Goal: Task Accomplishment & Management: Use online tool/utility

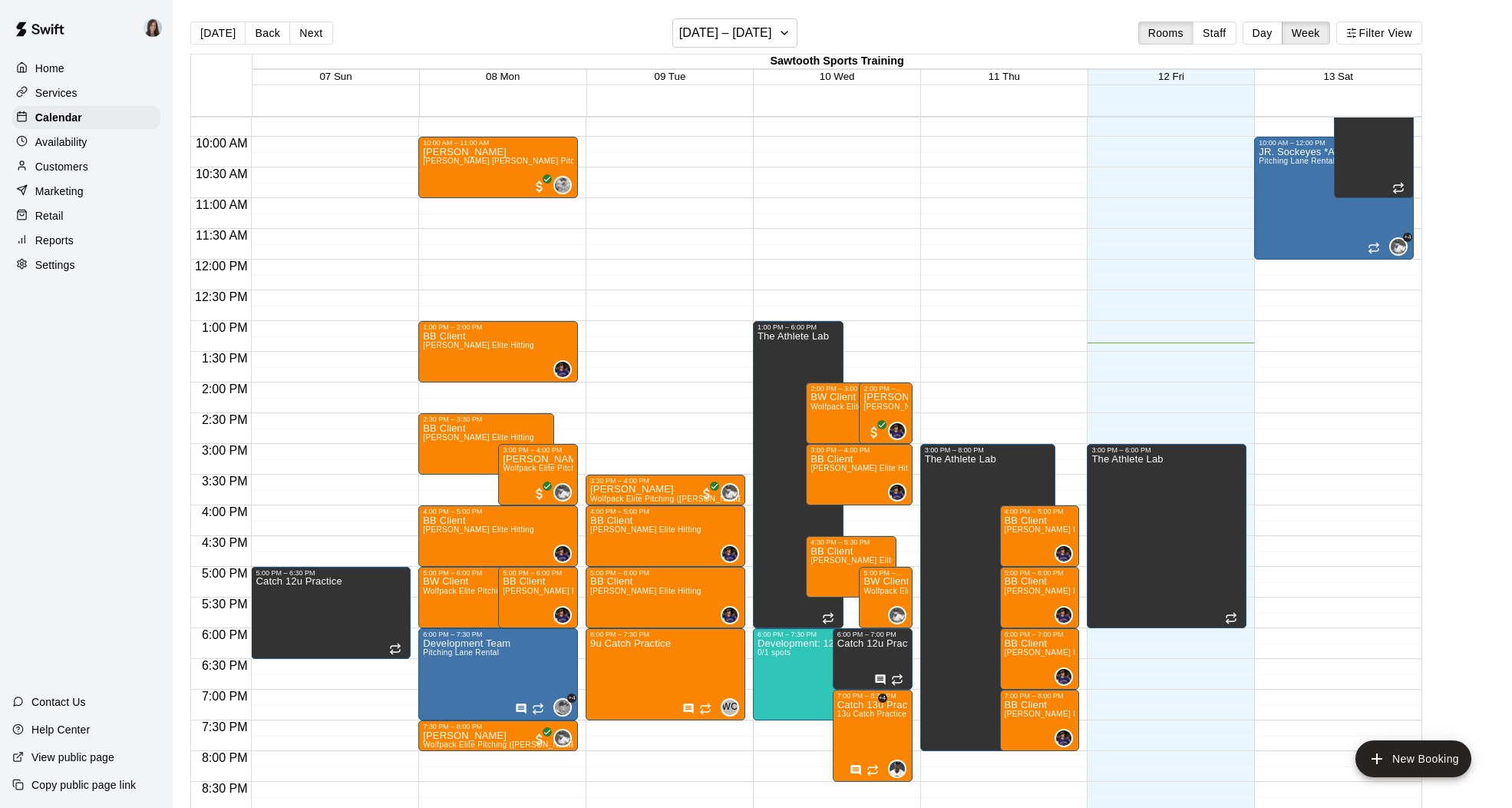
scroll to position [604, 0]
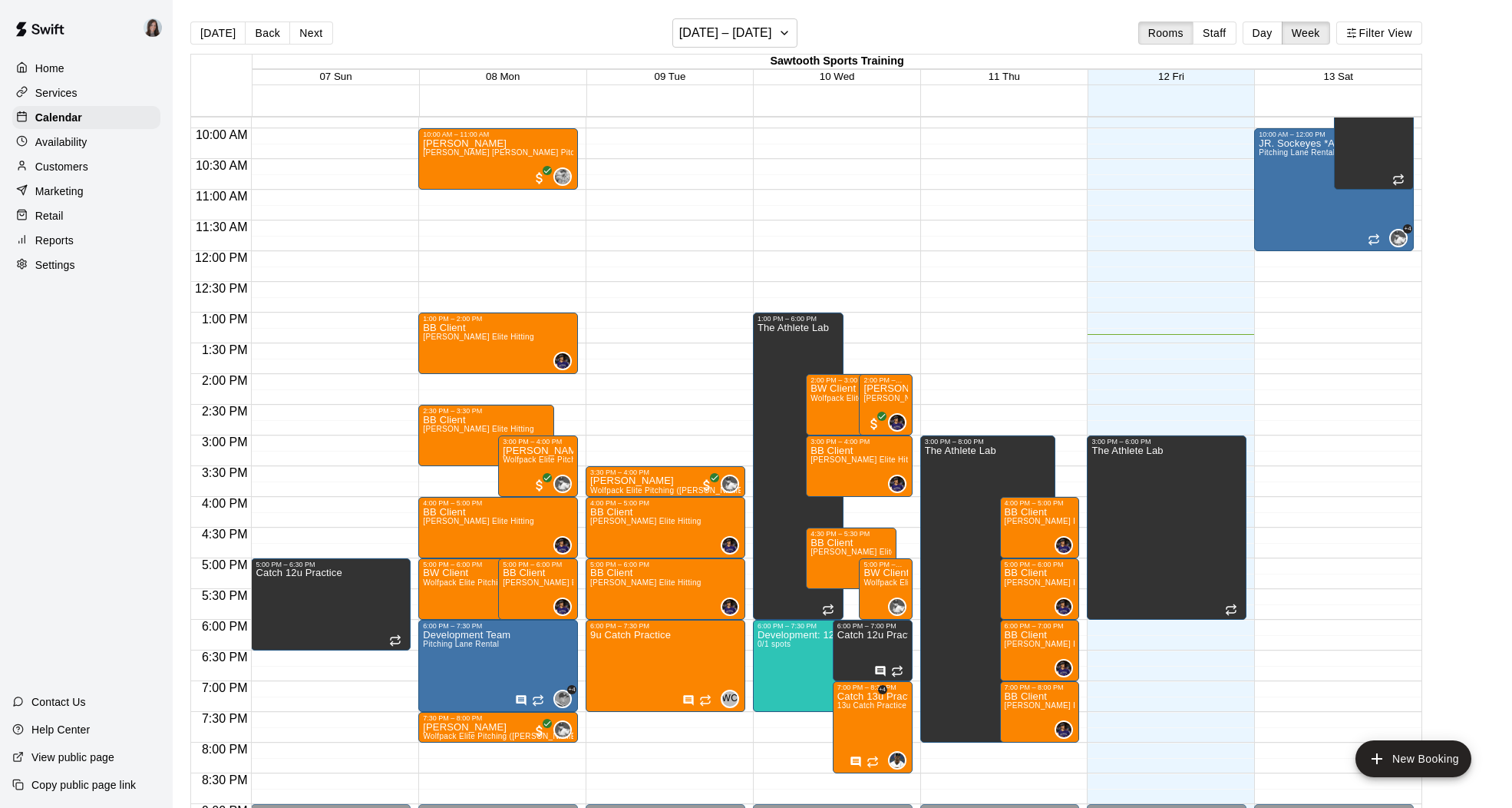
click at [56, 239] on p "Reports" at bounding box center [55, 240] width 39 height 15
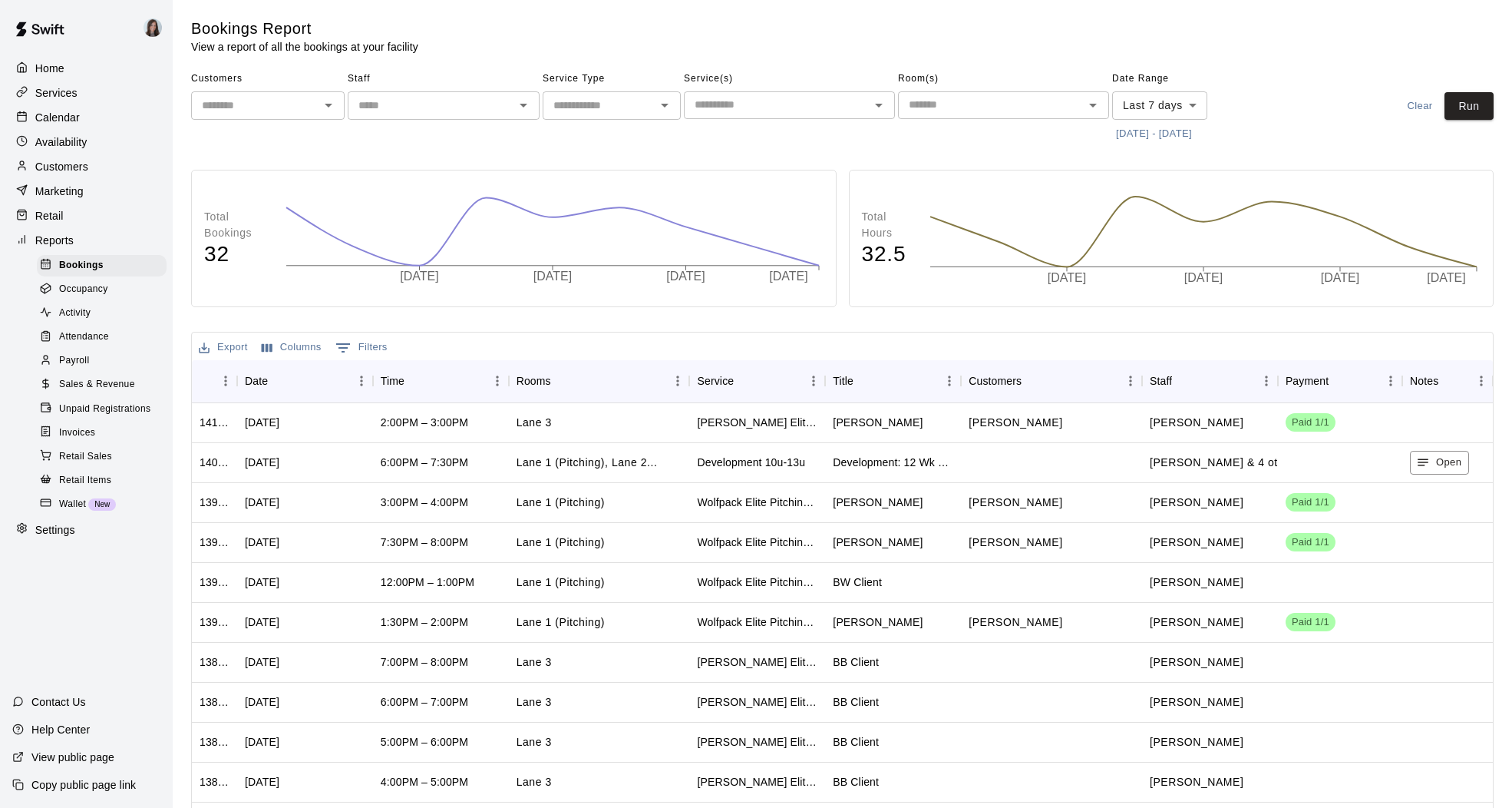
click at [1132, 134] on button "[DATE] - [DATE]" at bounding box center [1154, 134] width 84 height 24
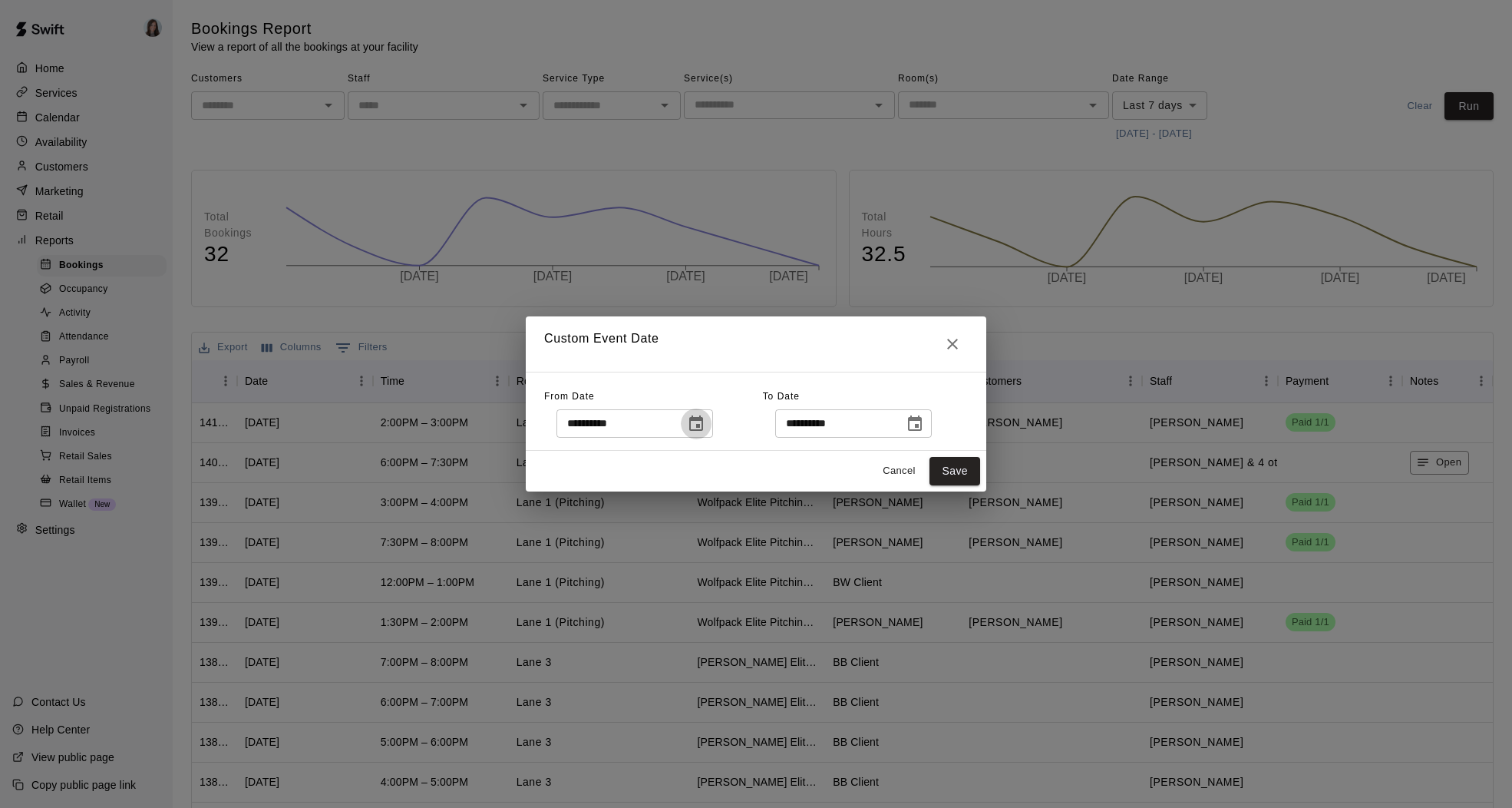
click at [702, 420] on icon "Choose date, selected date is Sep 5, 2025" at bounding box center [696, 423] width 19 height 19
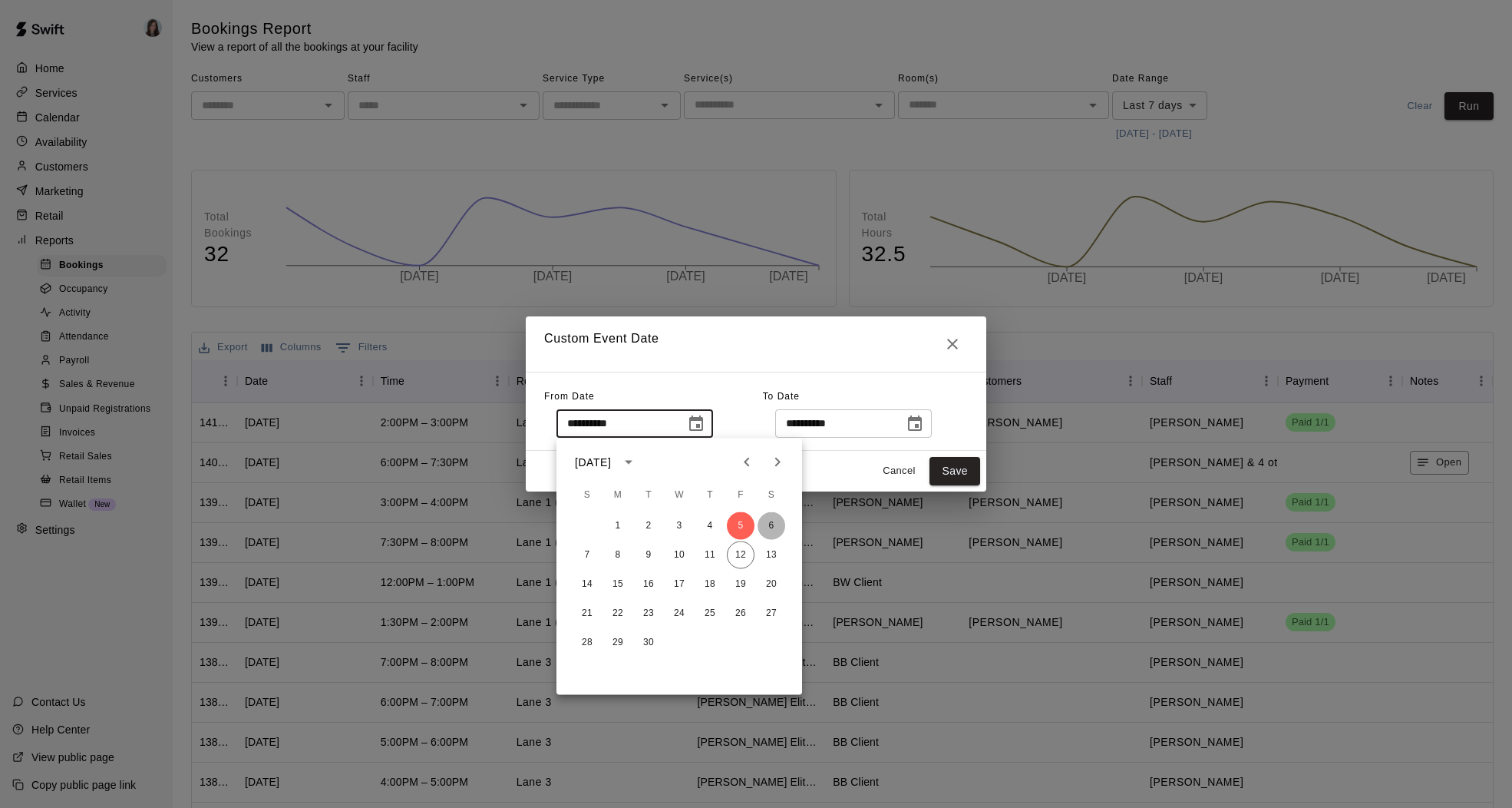
click at [770, 523] on button "6" at bounding box center [771, 526] width 27 height 27
type input "**********"
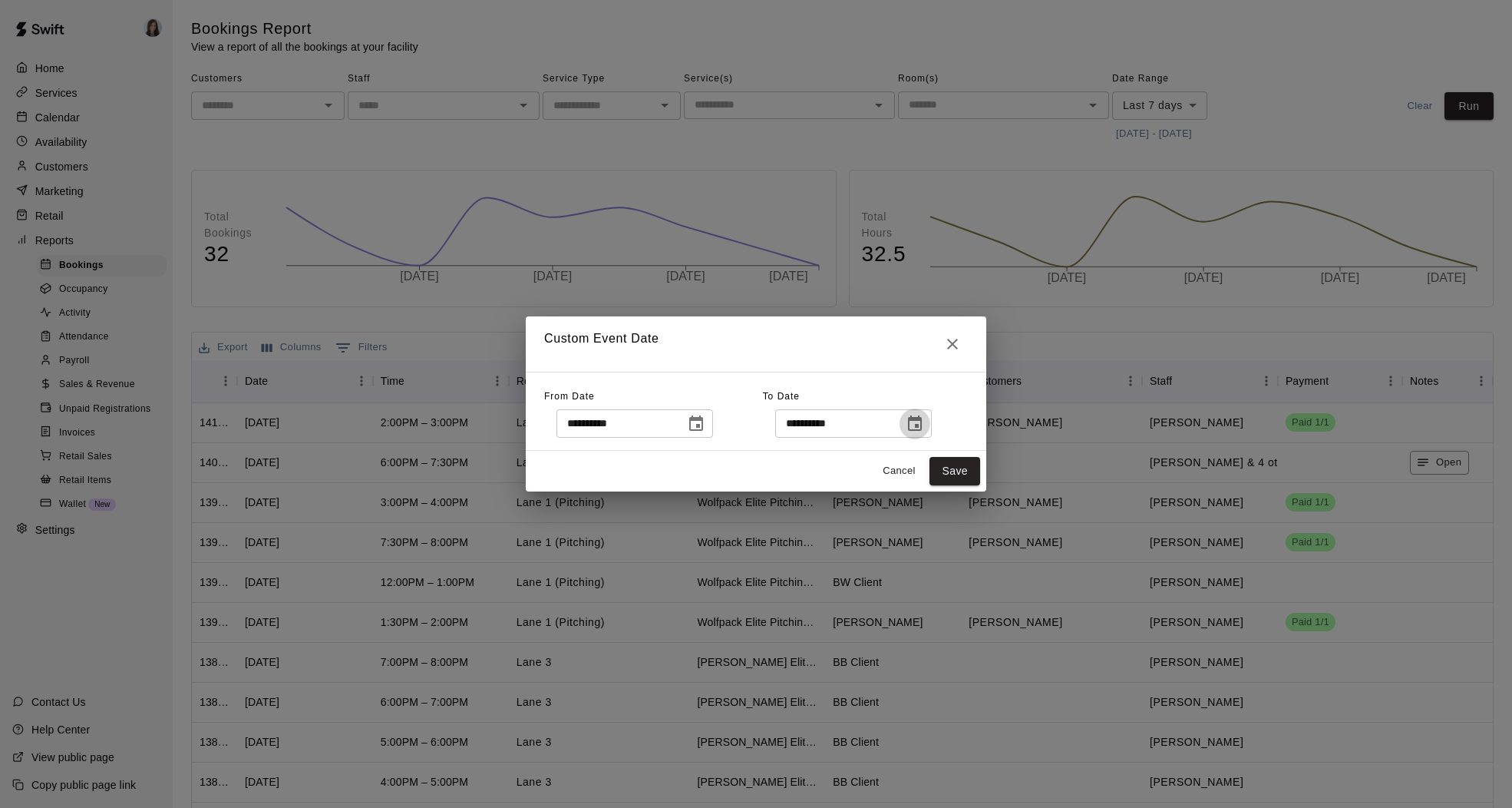
click at [920, 424] on icon "Choose date, selected date is Sep 12, 2025" at bounding box center [915, 423] width 14 height 15
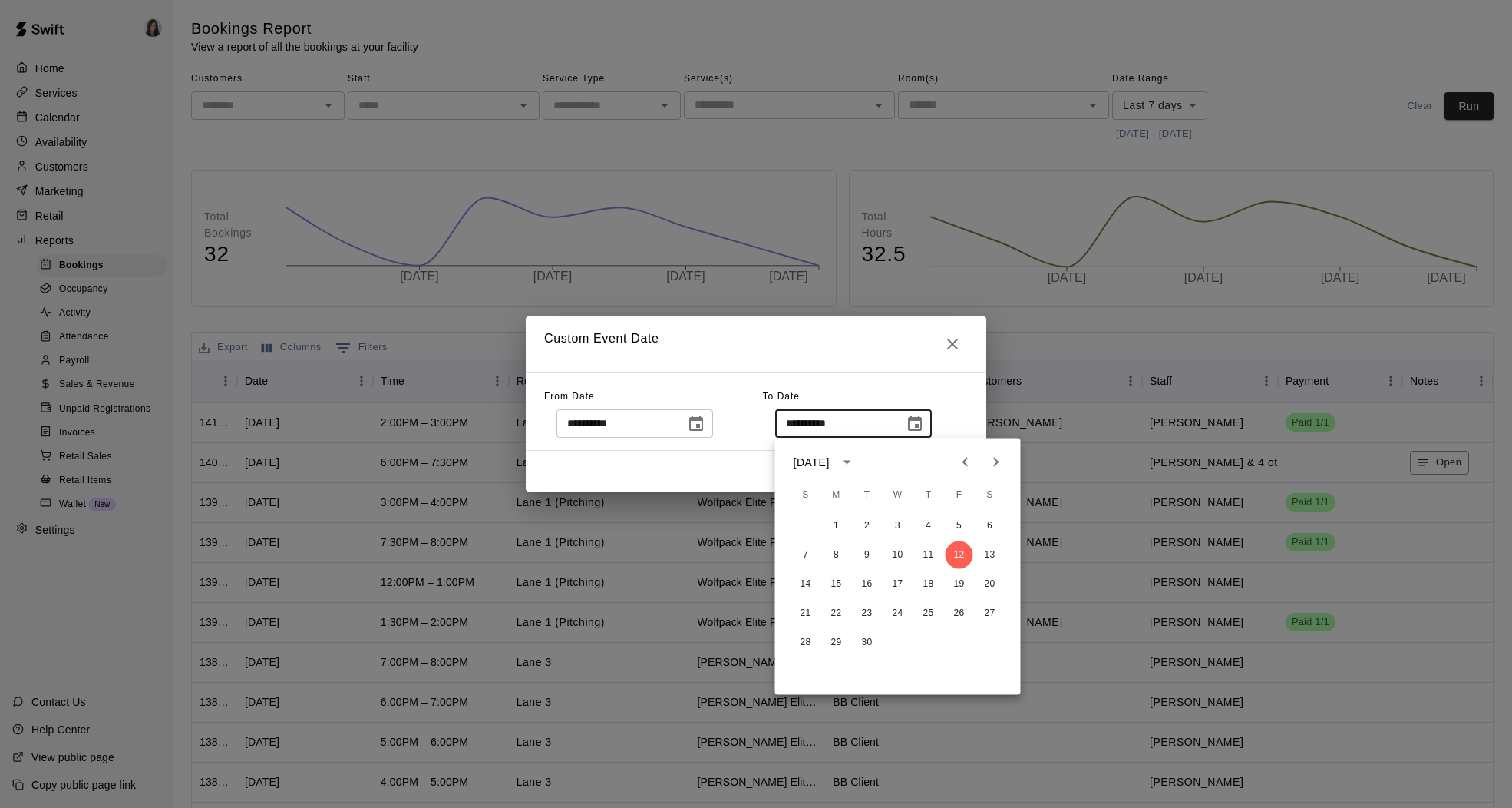
click at [887, 391] on div "**********" at bounding box center [866, 411] width 205 height 53
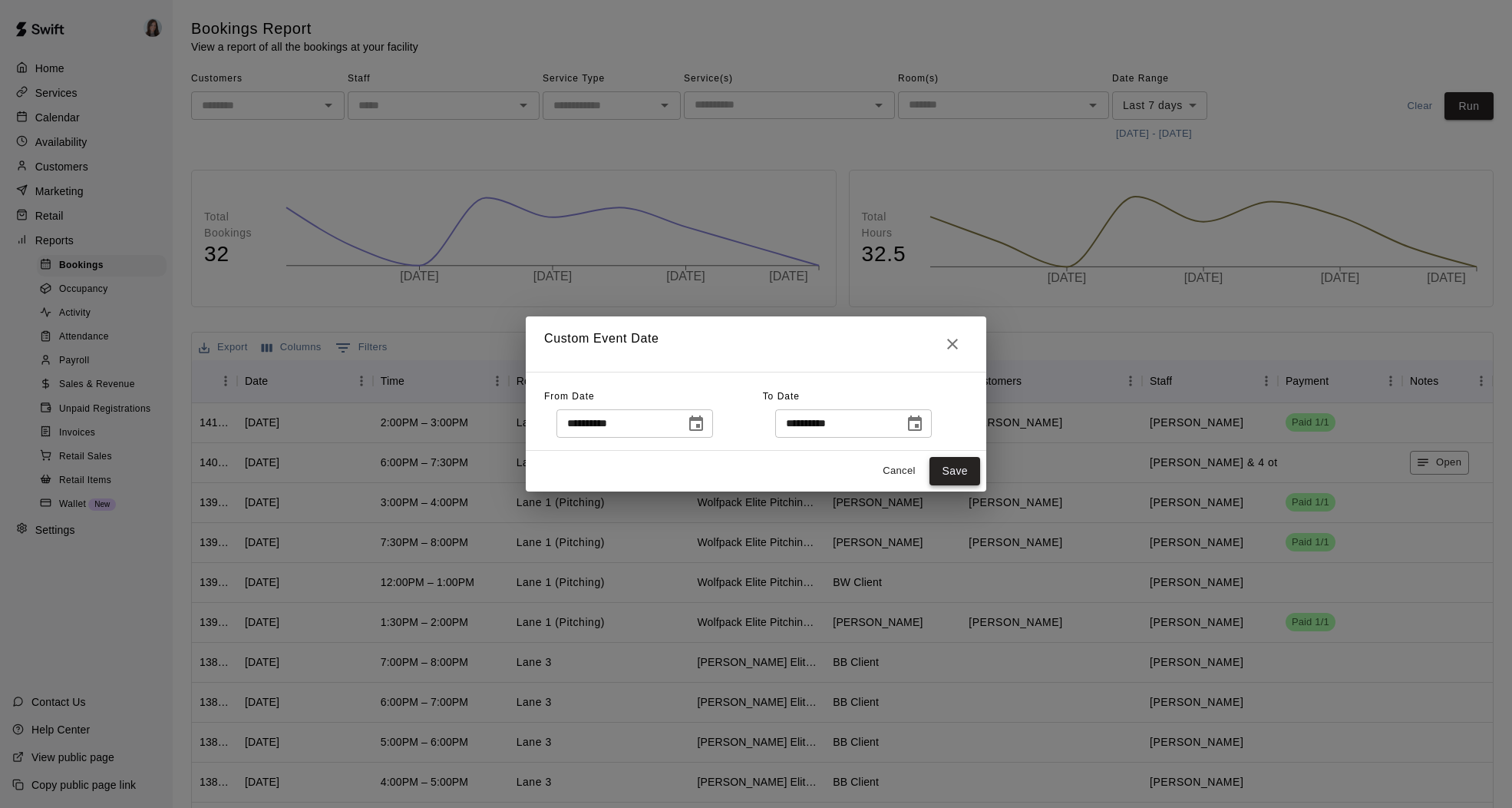
click at [957, 470] on button "Save" at bounding box center [954, 471] width 51 height 28
type input "******"
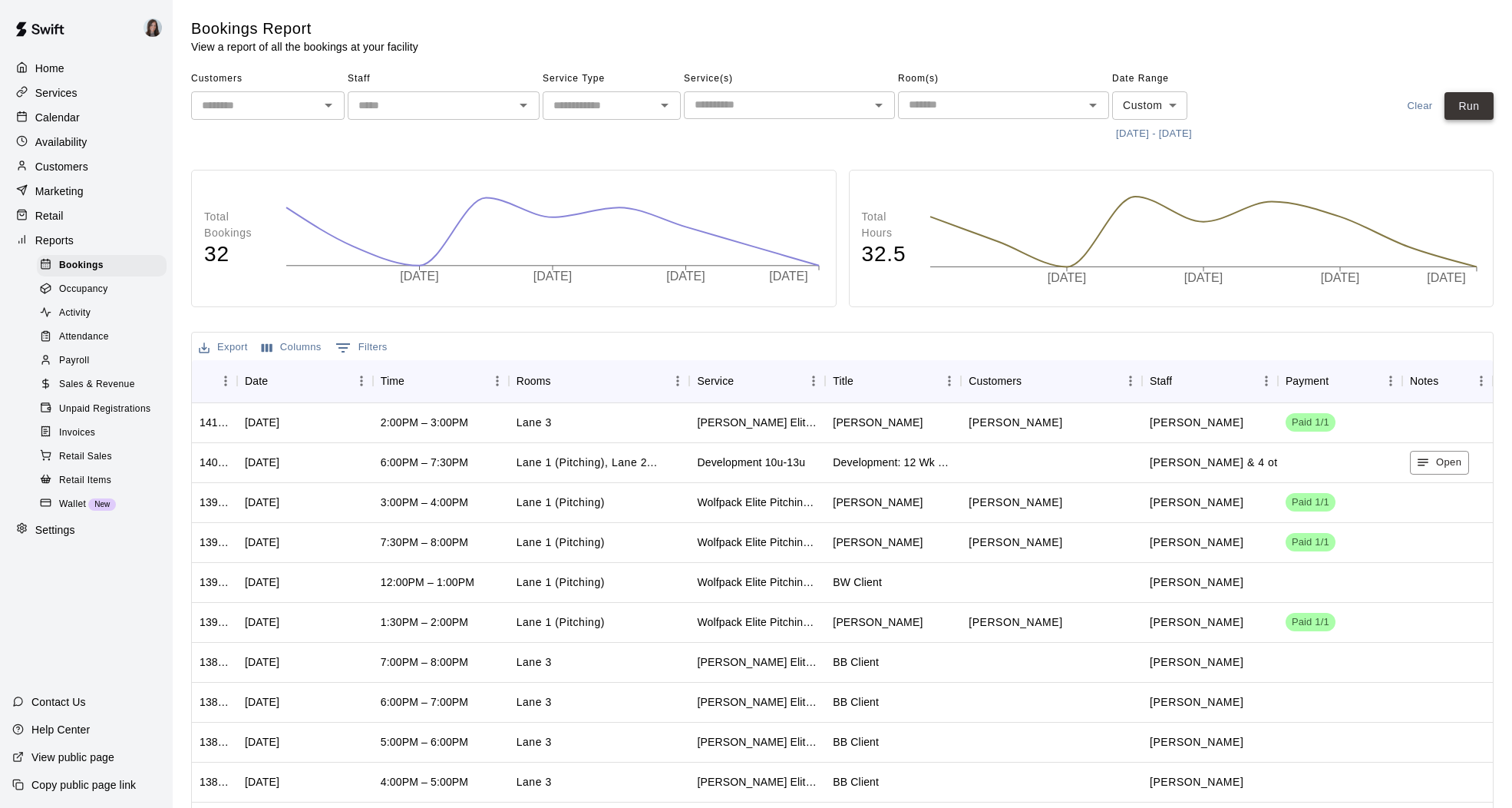
click at [1473, 110] on button "Run" at bounding box center [1468, 106] width 49 height 28
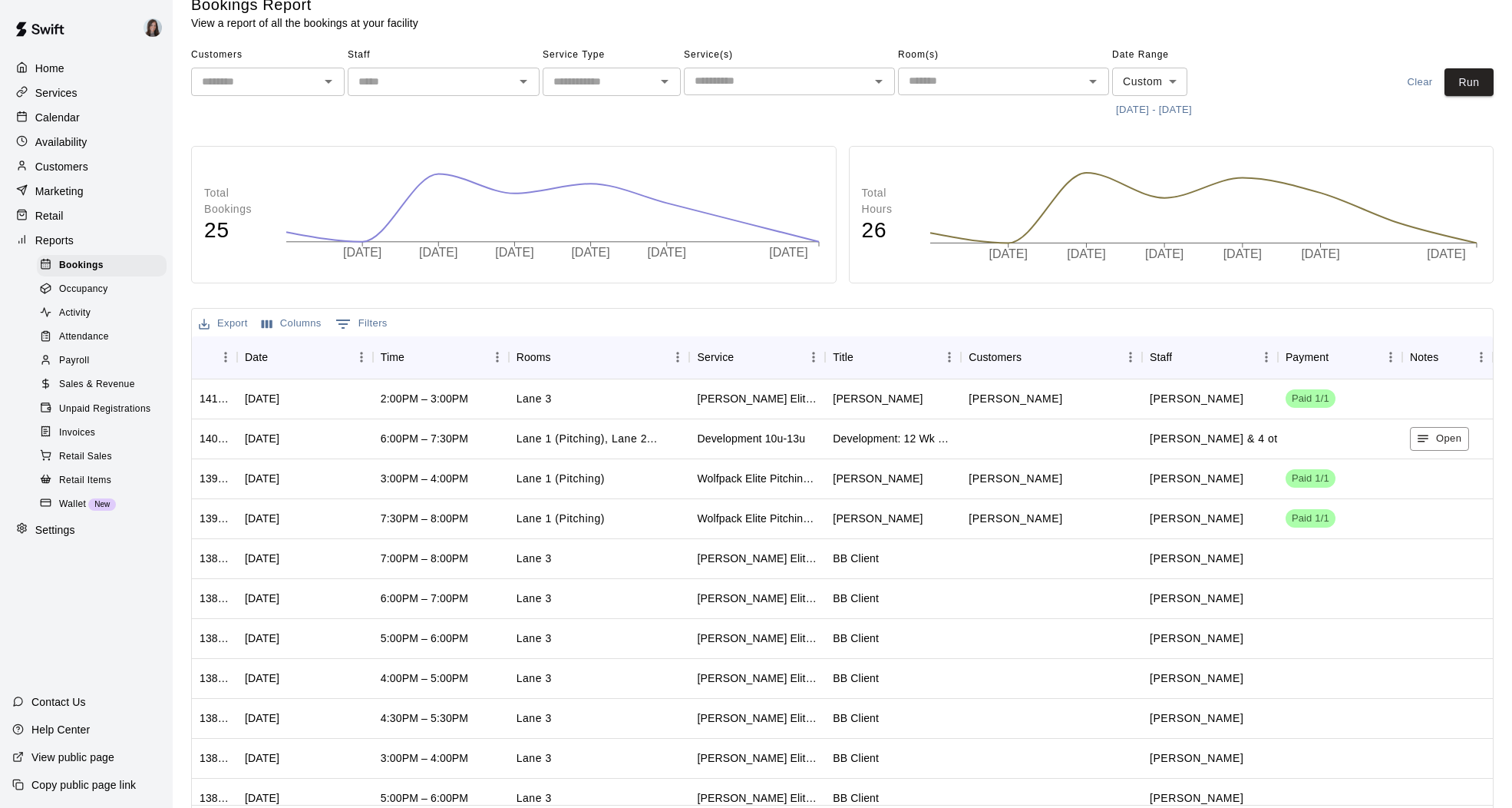
scroll to position [68, 0]
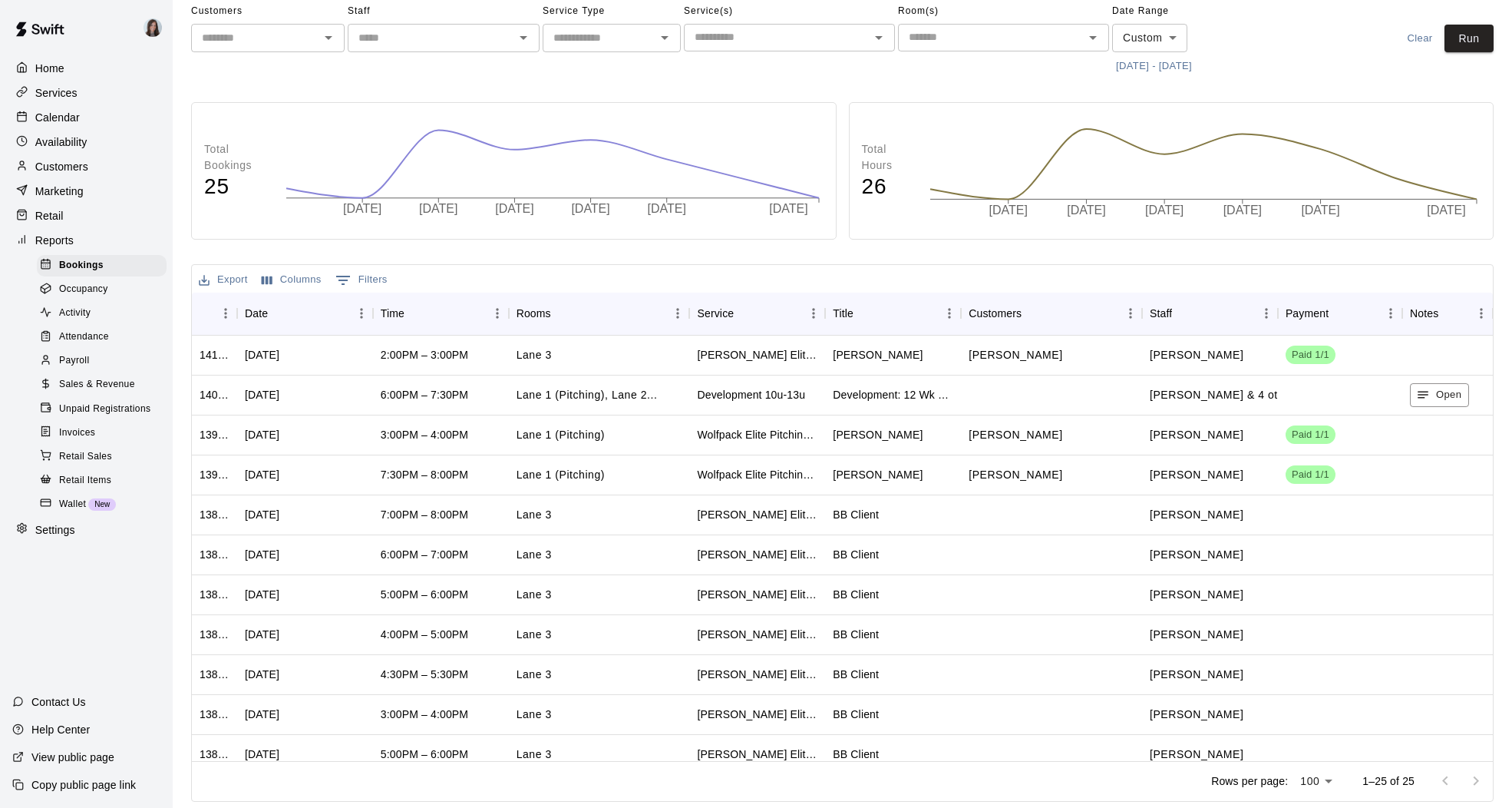
click at [1474, 787] on div at bounding box center [1460, 781] width 61 height 31
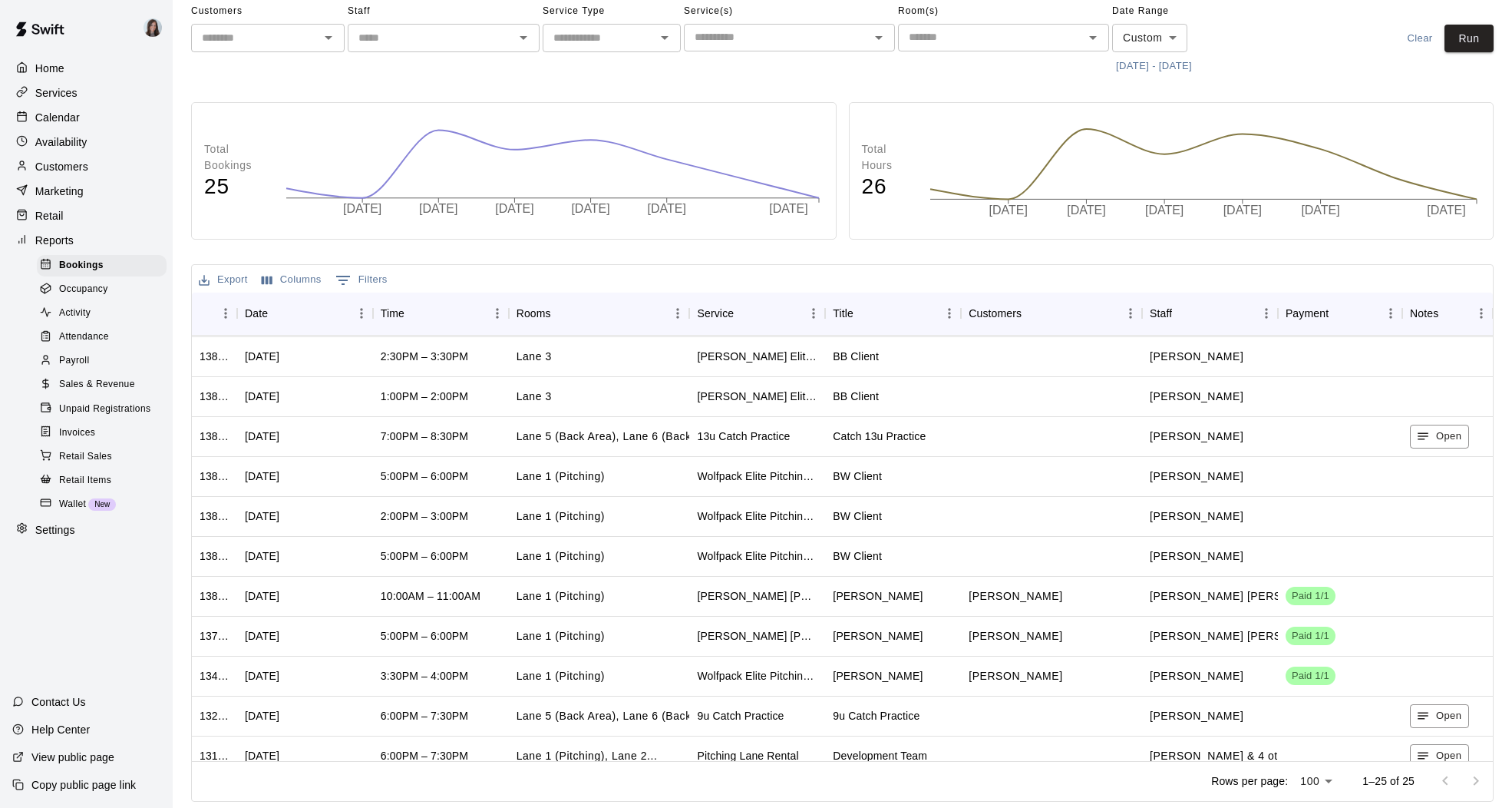
scroll to position [552, 0]
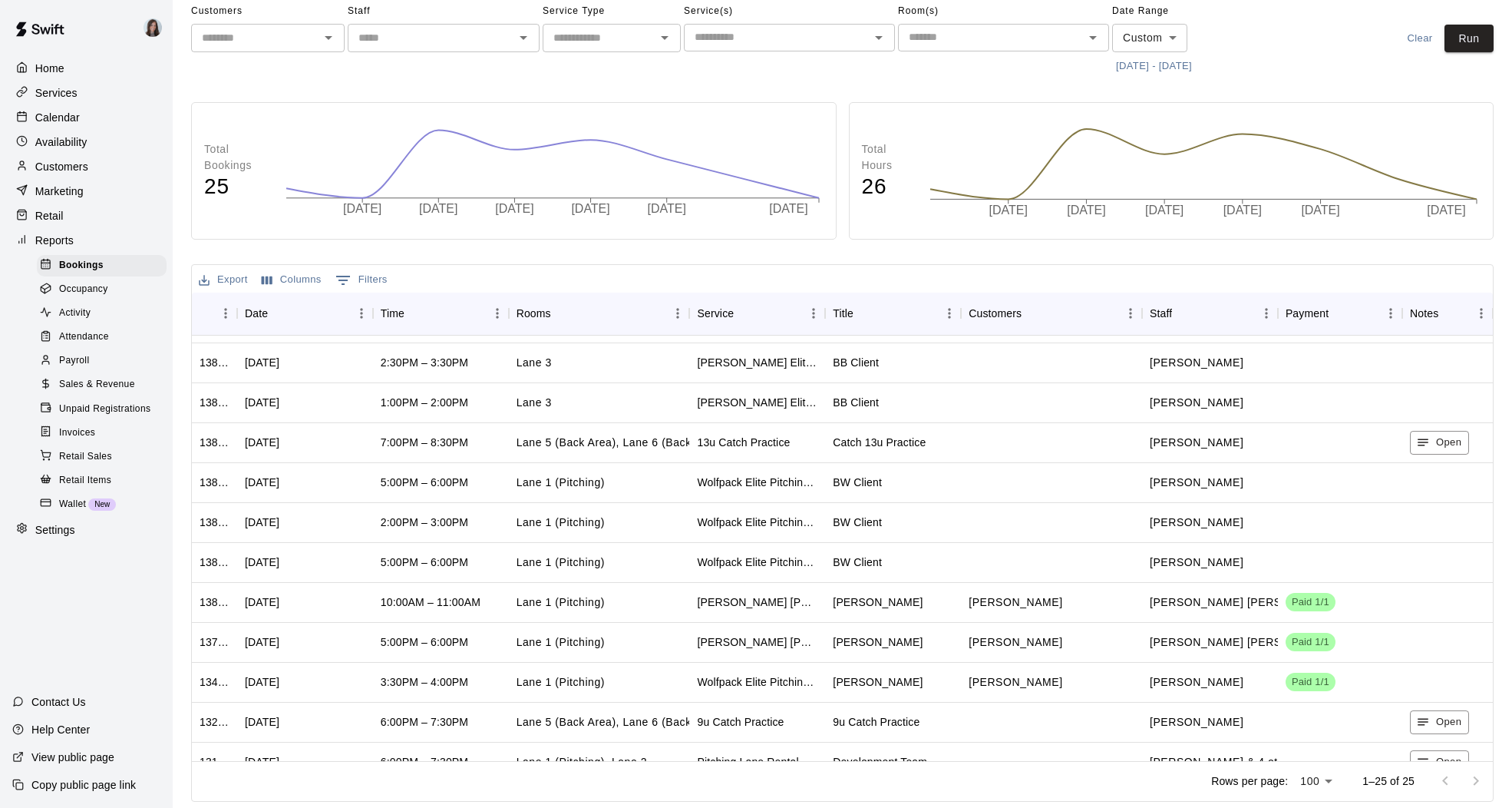
click at [225, 282] on button "Export" at bounding box center [223, 280] width 56 height 24
click at [233, 312] on li "Download as CSV" at bounding box center [254, 310] width 118 height 25
click at [79, 359] on span "Payroll" at bounding box center [73, 360] width 30 height 15
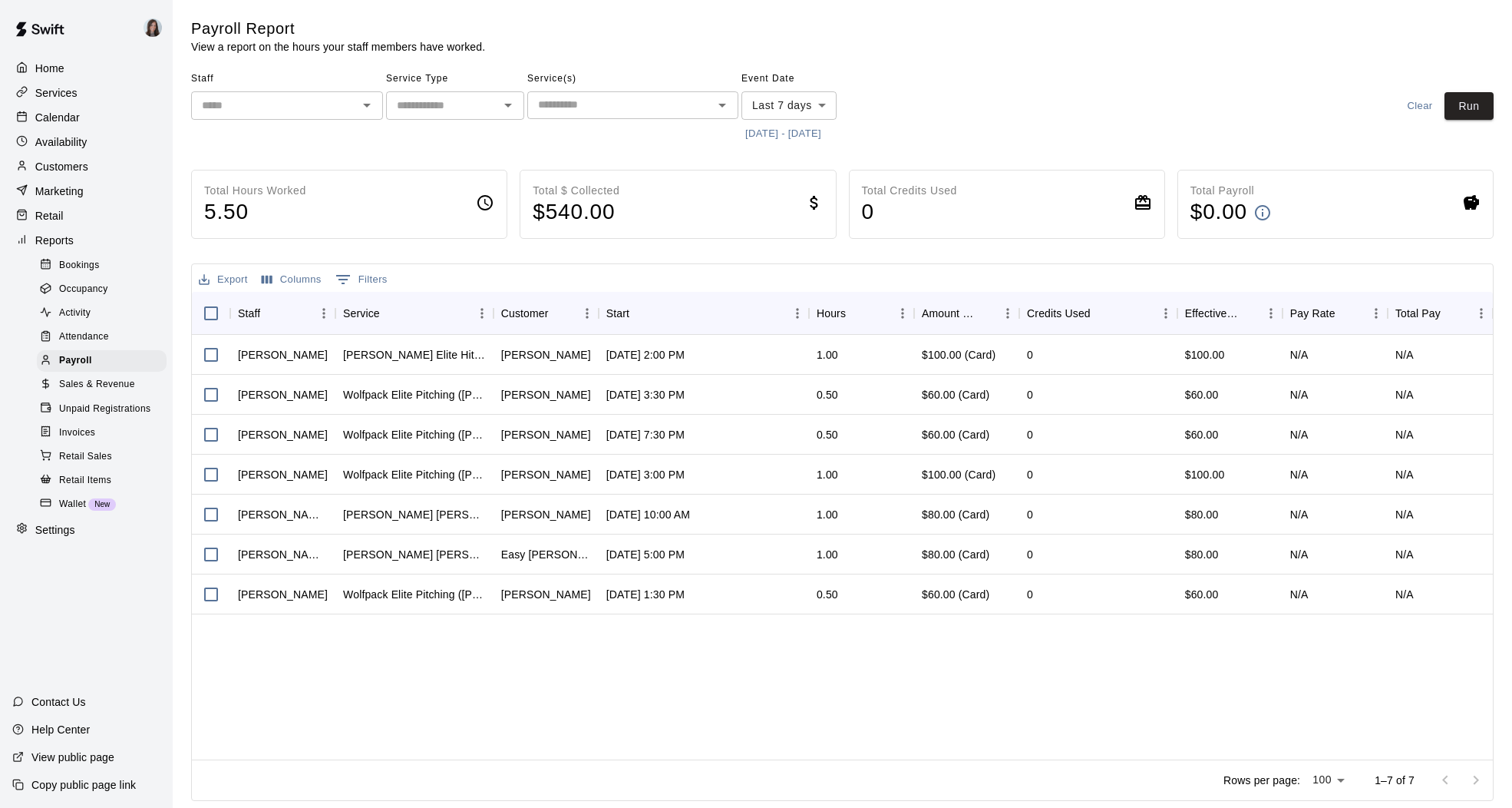
click at [767, 133] on button "[DATE] - [DATE]" at bounding box center [783, 134] width 84 height 24
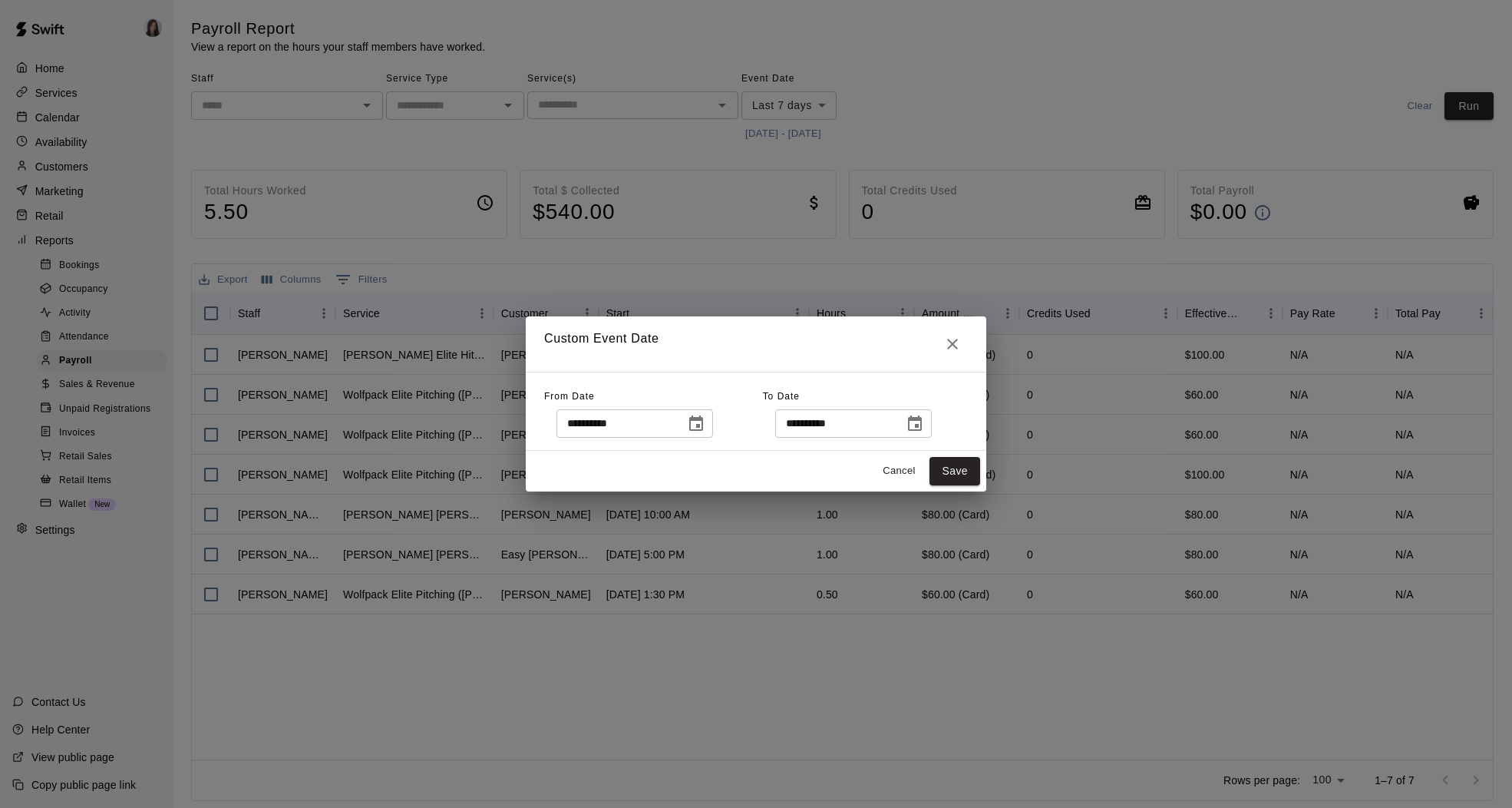
click at [700, 423] on icon "Choose date, selected date is Sep 5, 2025" at bounding box center [696, 423] width 19 height 19
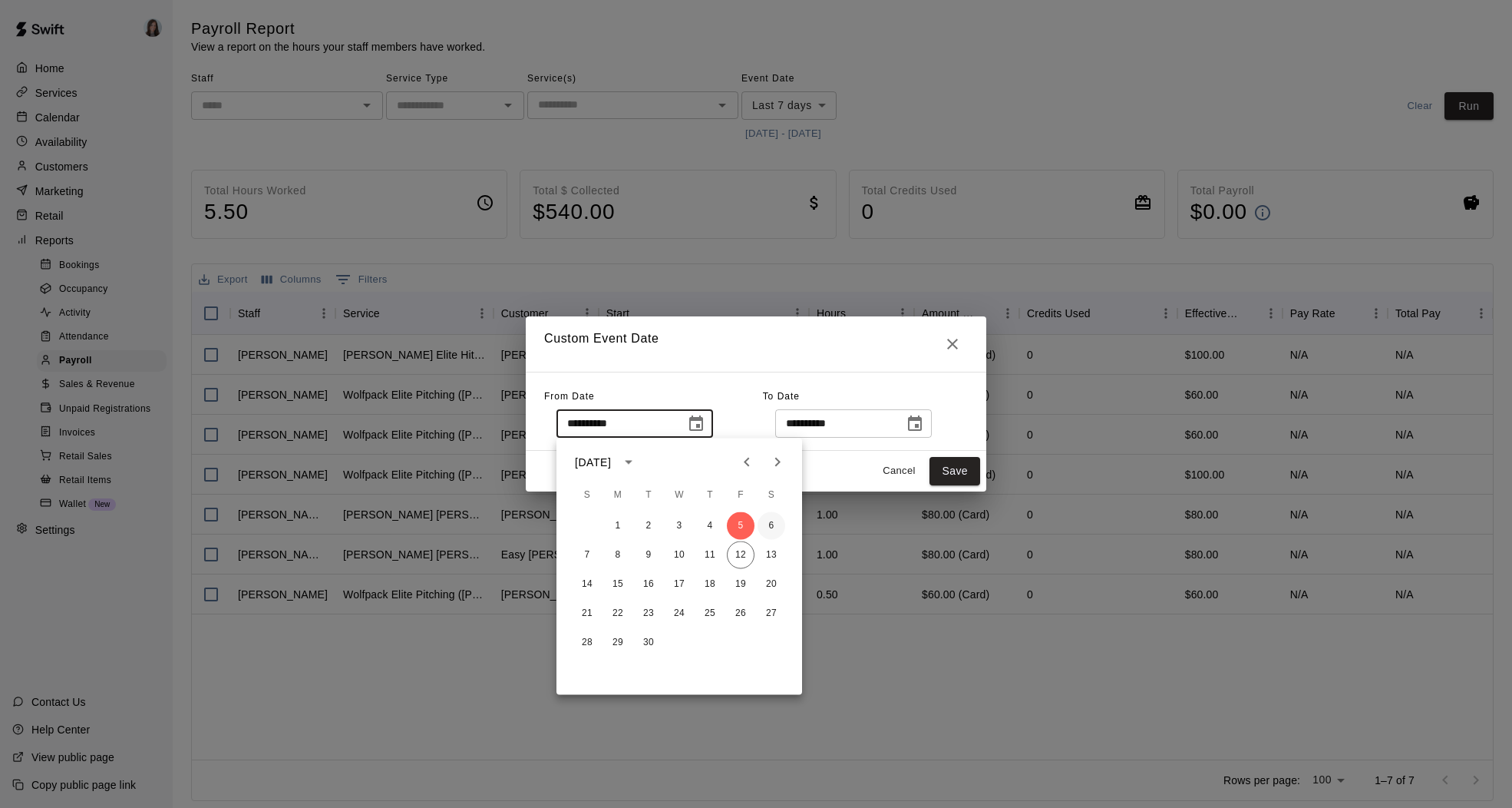
click at [771, 525] on button "6" at bounding box center [771, 526] width 27 height 27
type input "**********"
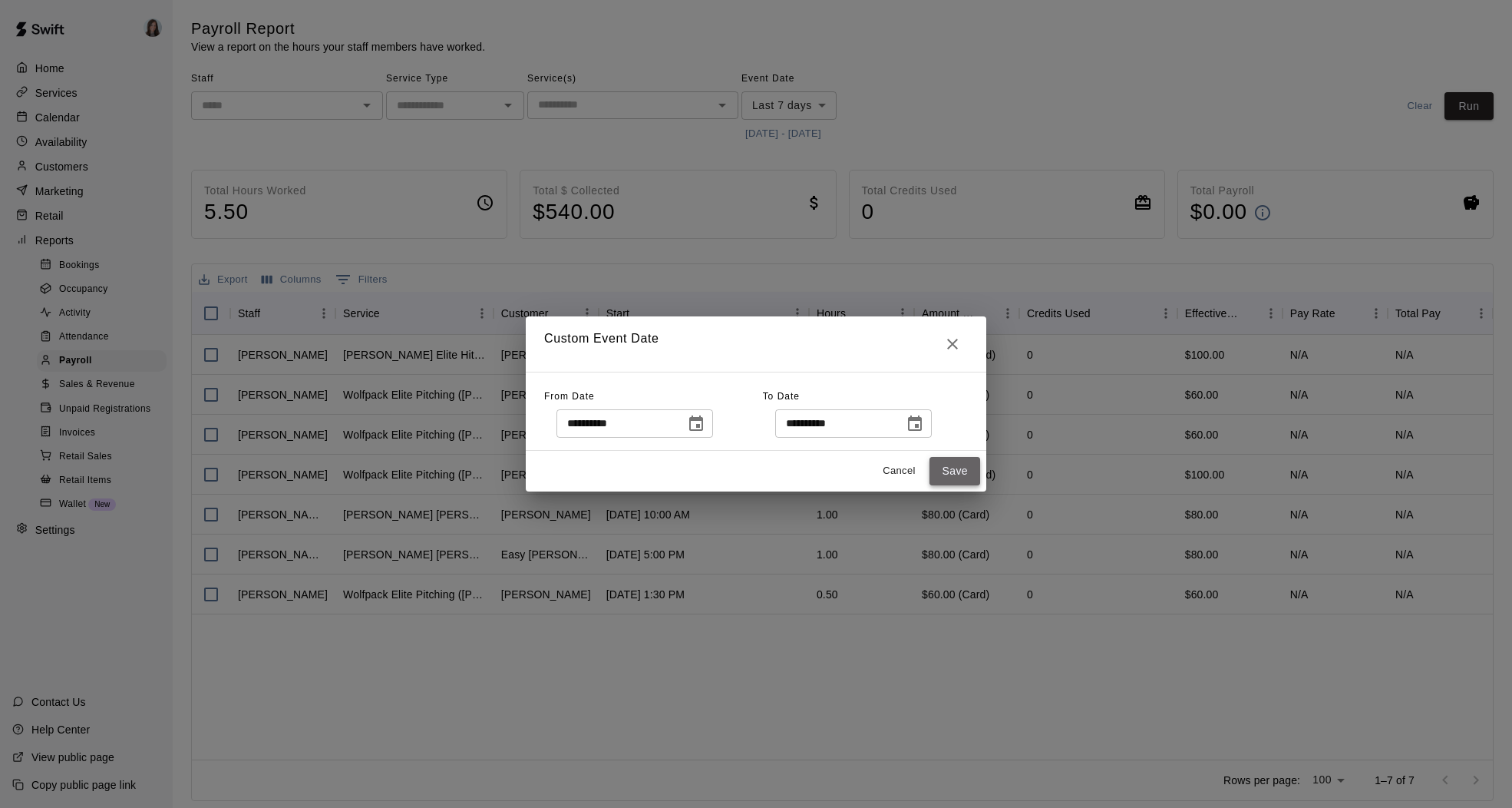
click at [949, 458] on button "Save" at bounding box center [954, 471] width 51 height 28
type input "******"
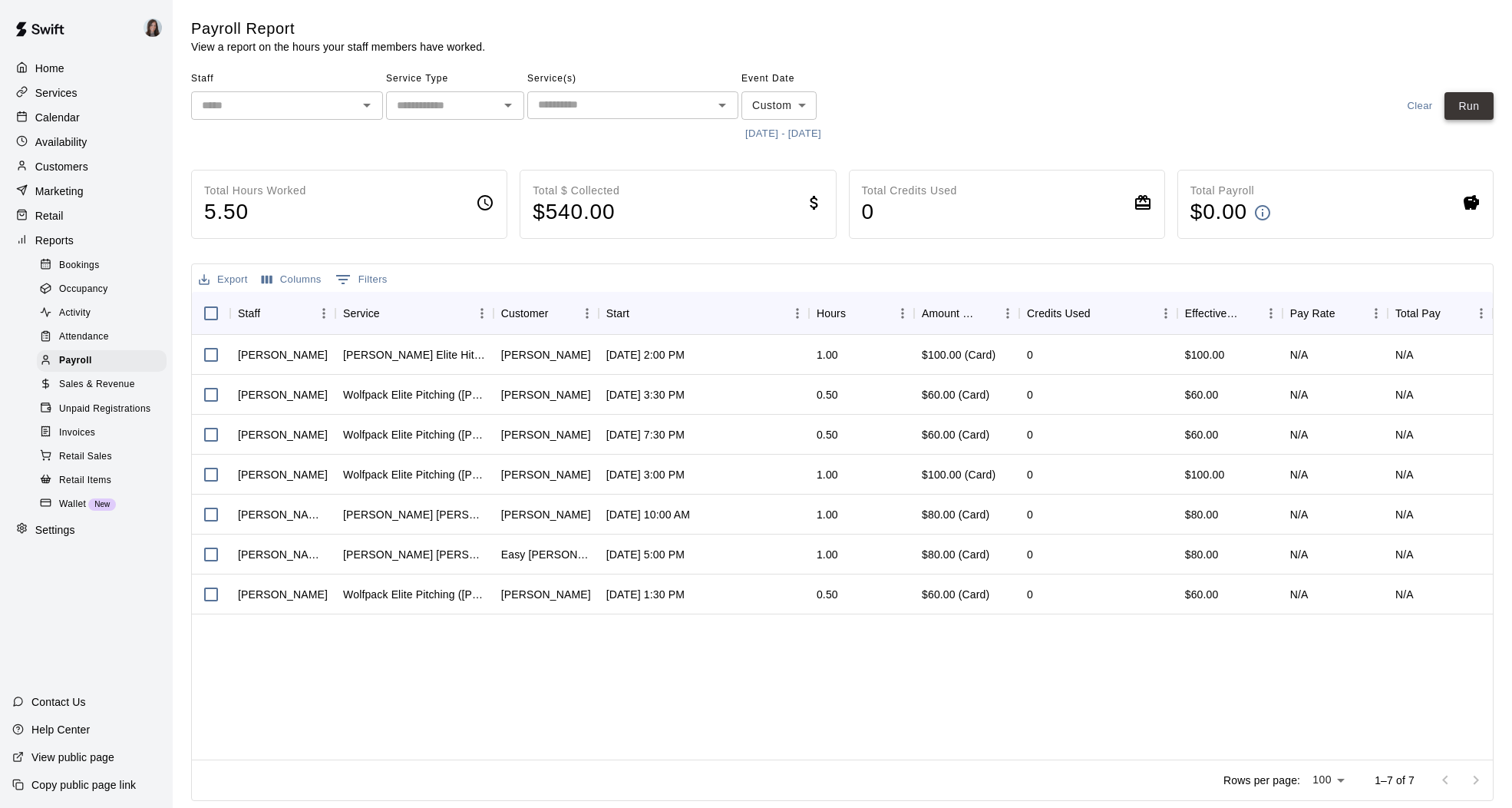
click at [1468, 110] on button "Run" at bounding box center [1468, 106] width 49 height 28
click at [93, 334] on span "Attendance" at bounding box center [84, 337] width 50 height 15
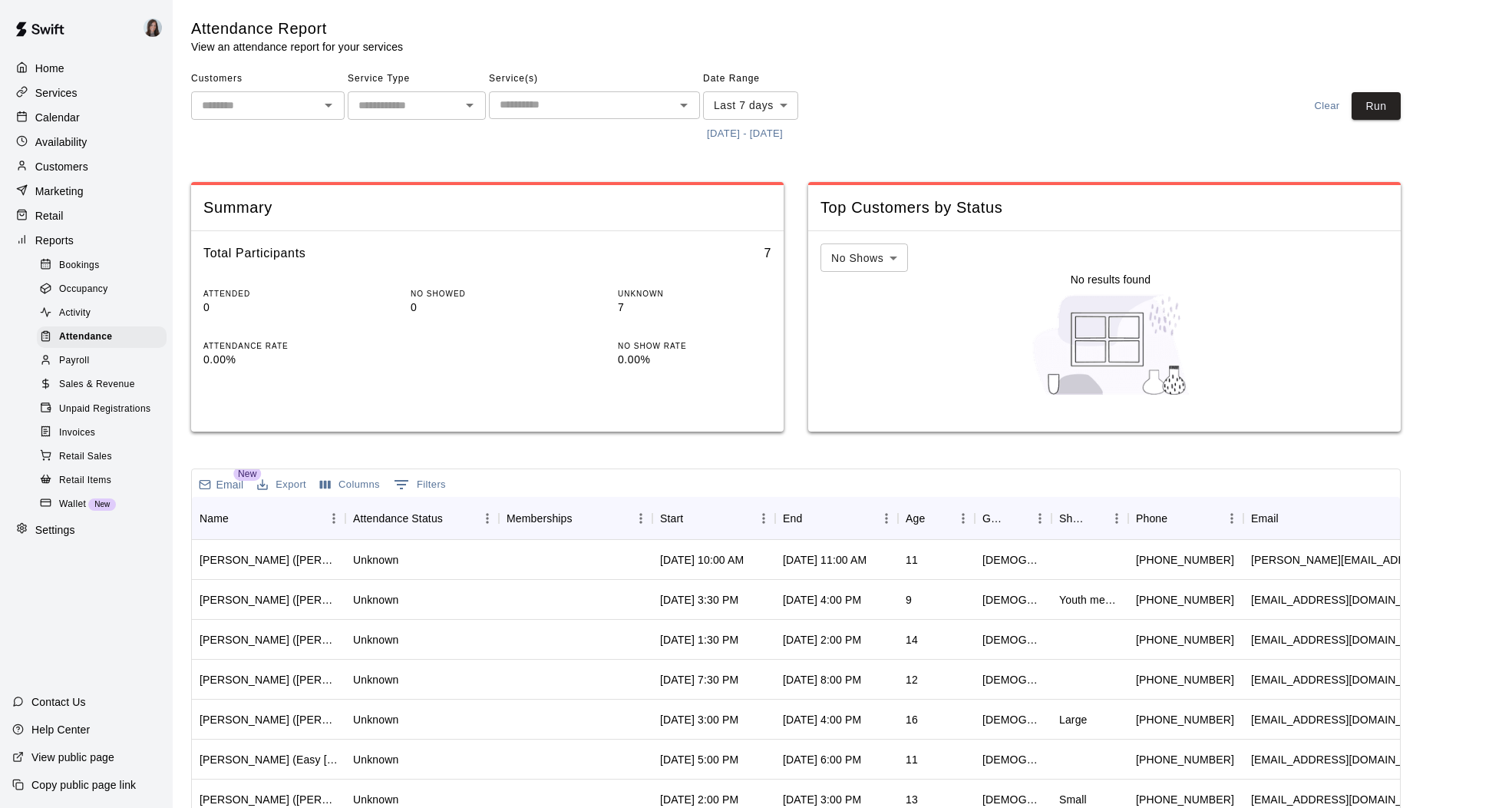
click at [73, 310] on span "Activity" at bounding box center [74, 313] width 31 height 15
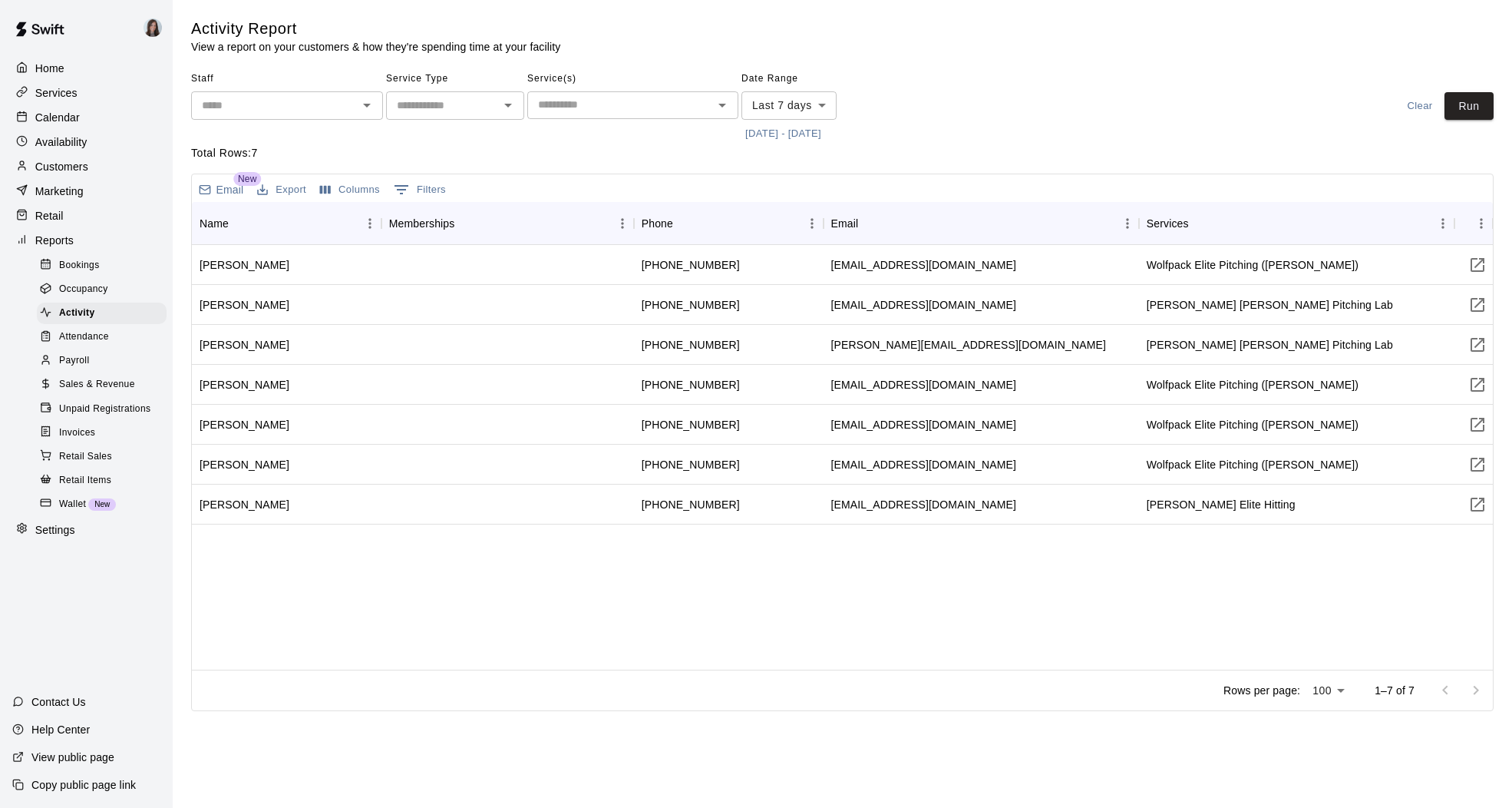
click at [77, 285] on span "Occupancy" at bounding box center [83, 289] width 49 height 15
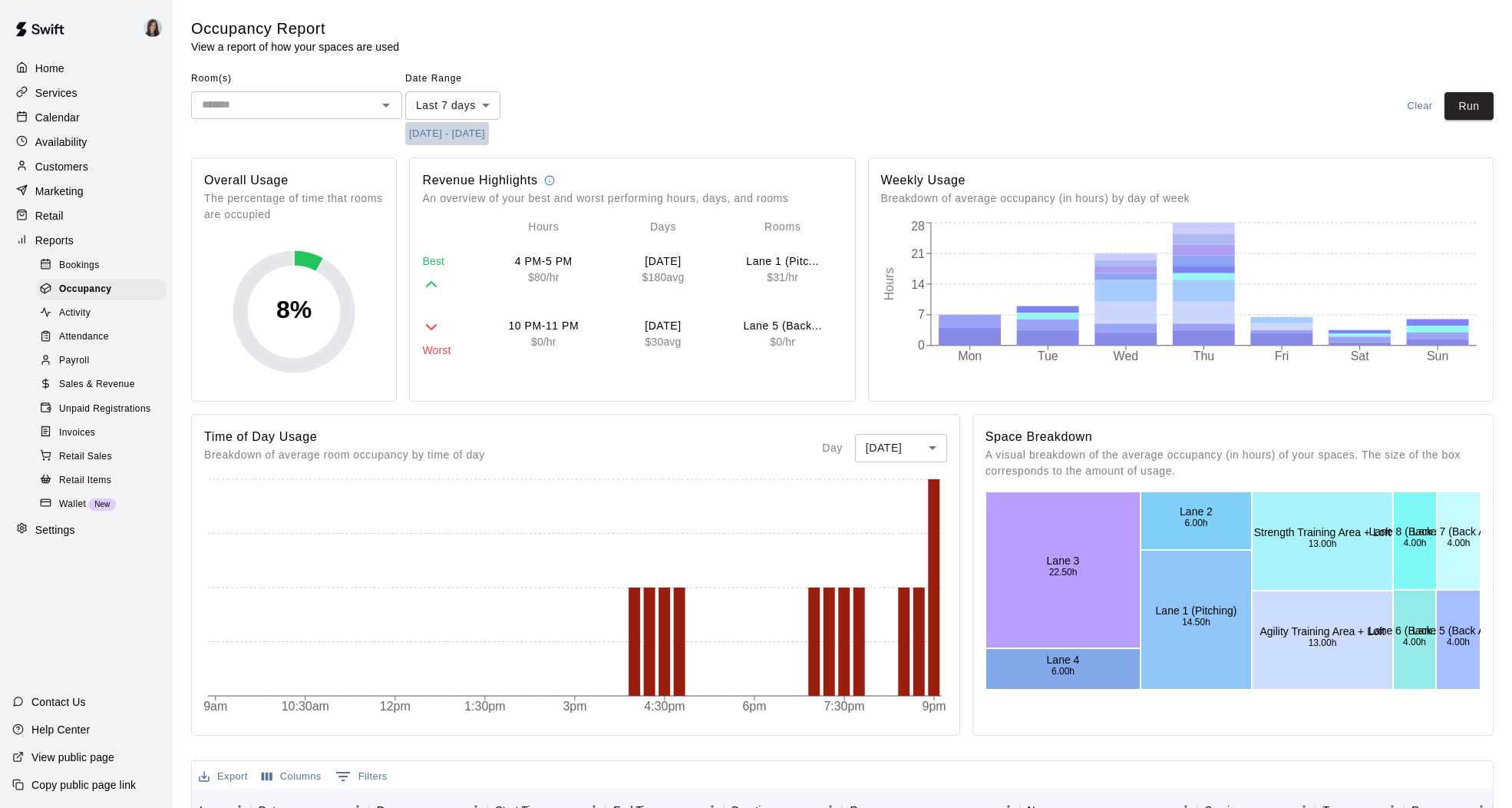
click at [421, 134] on button "[DATE] - [DATE]" at bounding box center [447, 134] width 84 height 24
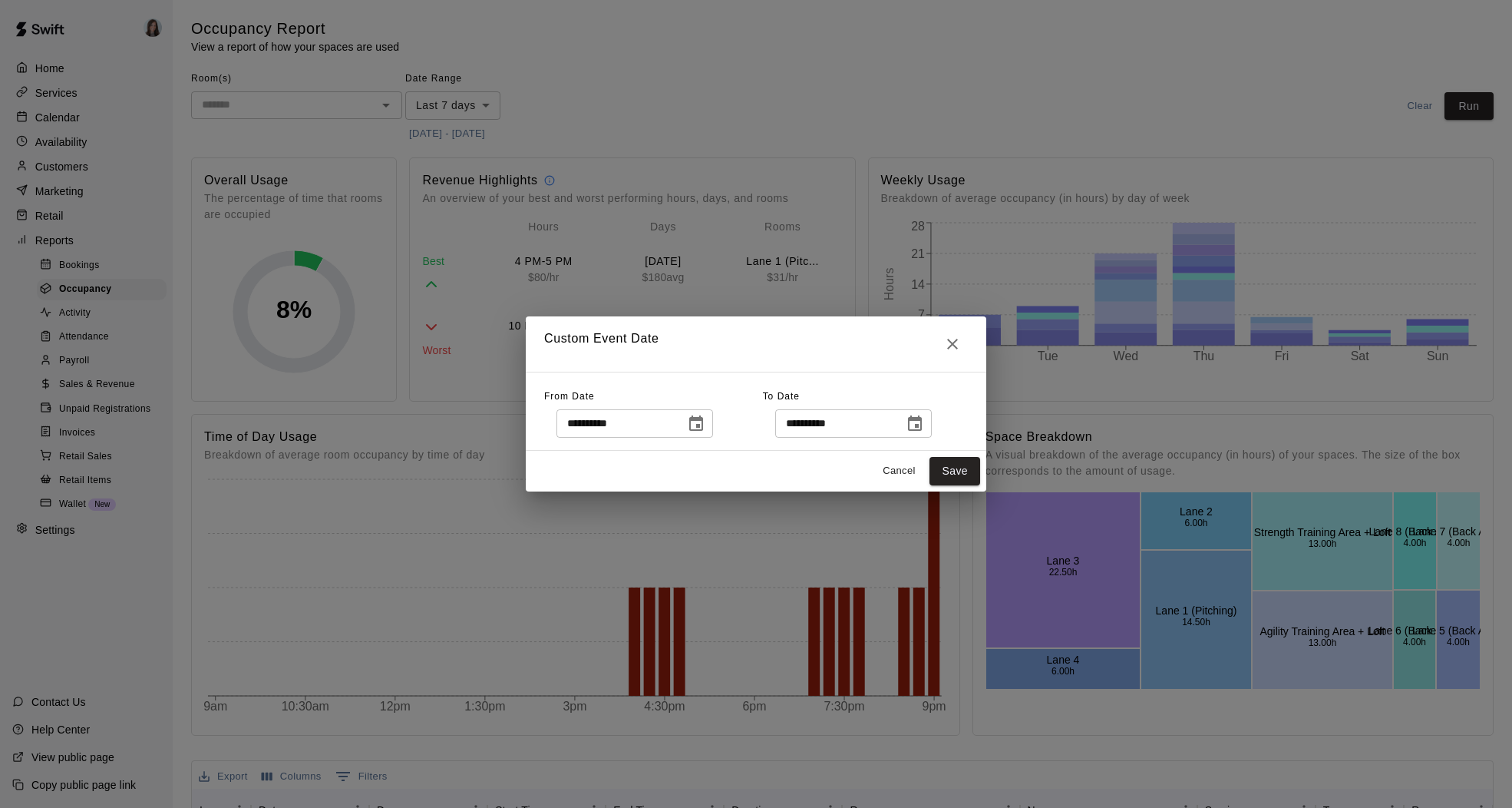
click at [700, 420] on icon "Choose date, selected date is Sep 5, 2025" at bounding box center [696, 423] width 14 height 15
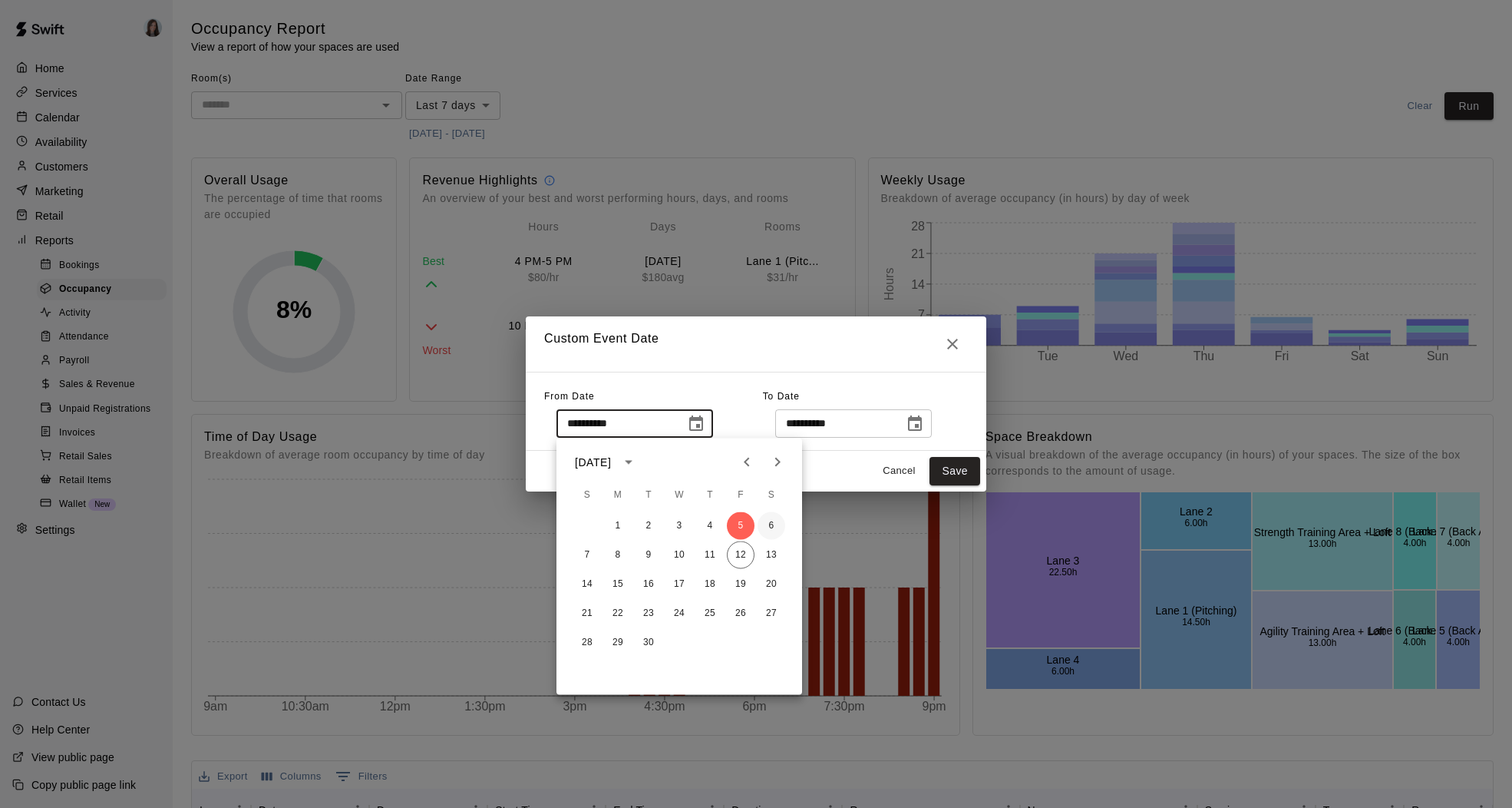
click at [766, 528] on button "6" at bounding box center [771, 526] width 27 height 27
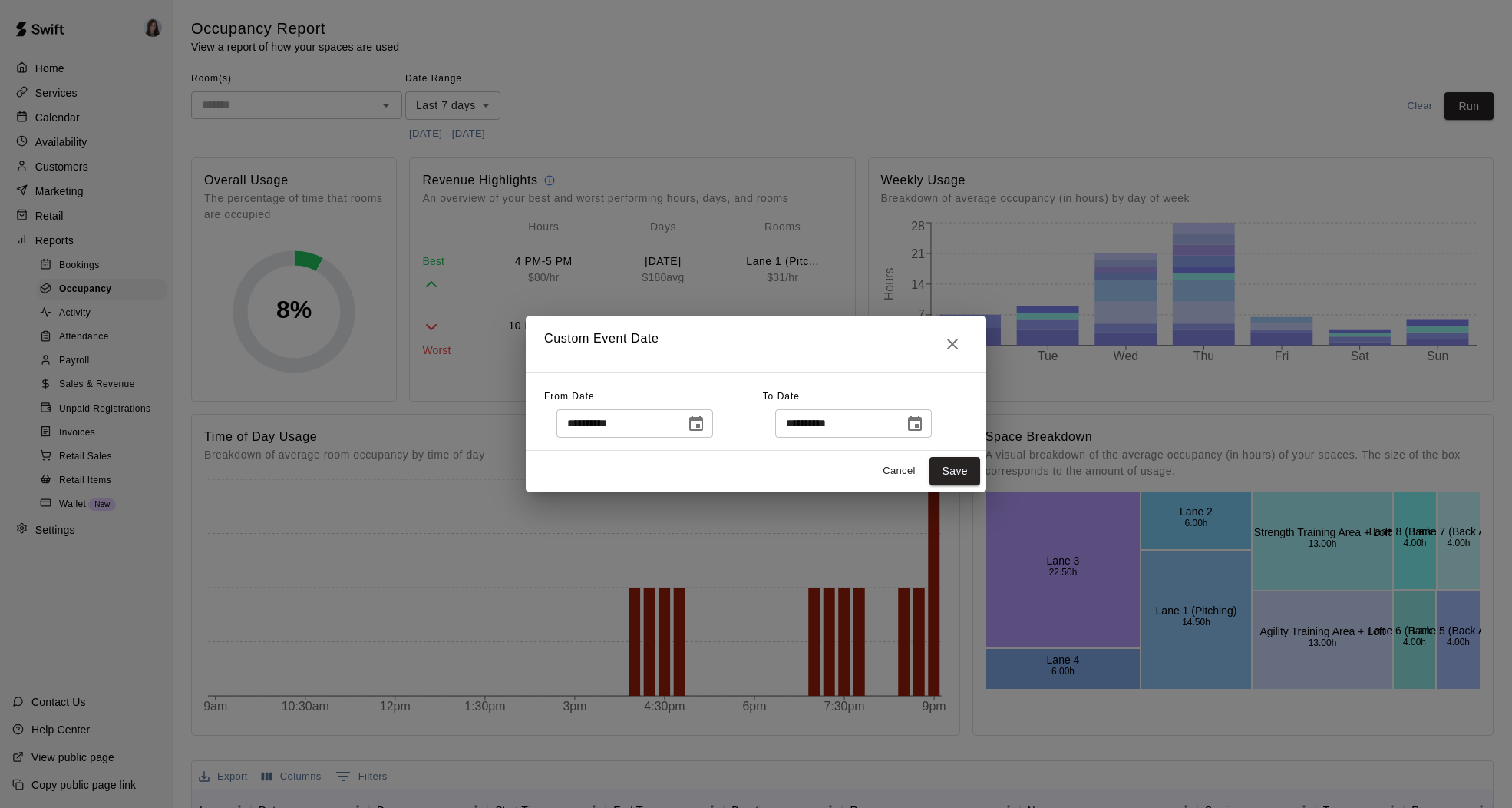
type input "**********"
click at [970, 472] on button "Save" at bounding box center [954, 471] width 51 height 28
type input "******"
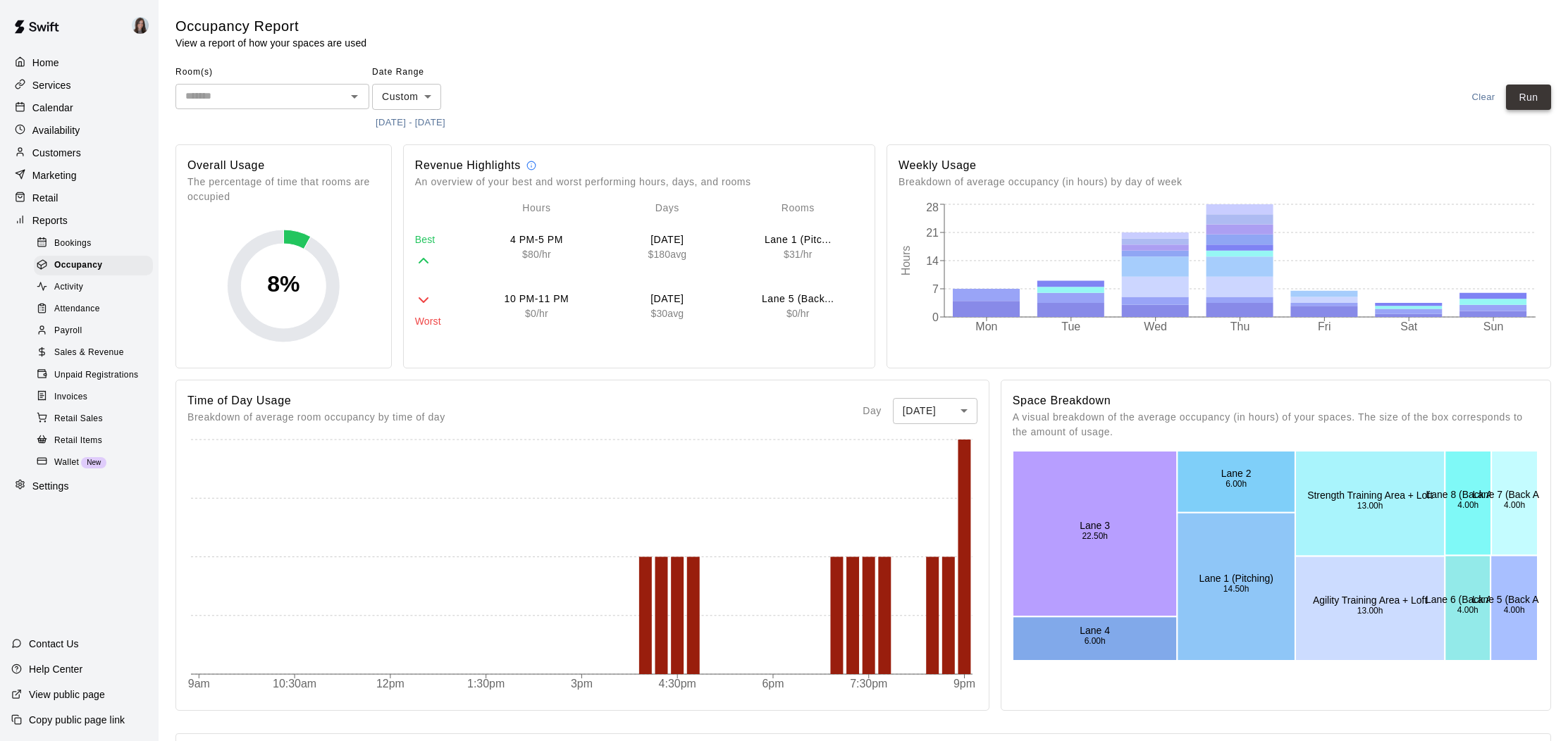
click at [1387, 98] on button "Run" at bounding box center [1528, 97] width 45 height 26
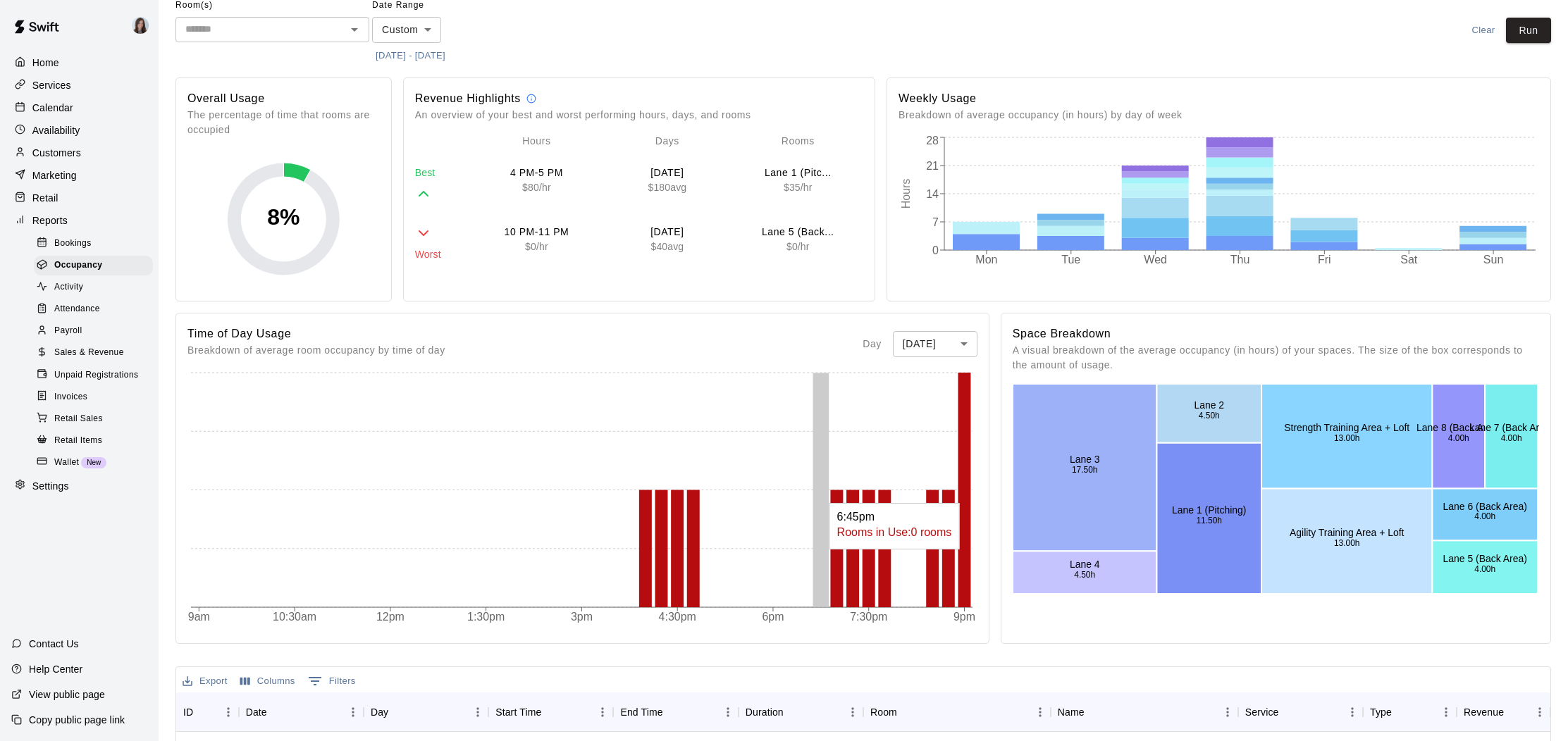
scroll to position [491, 0]
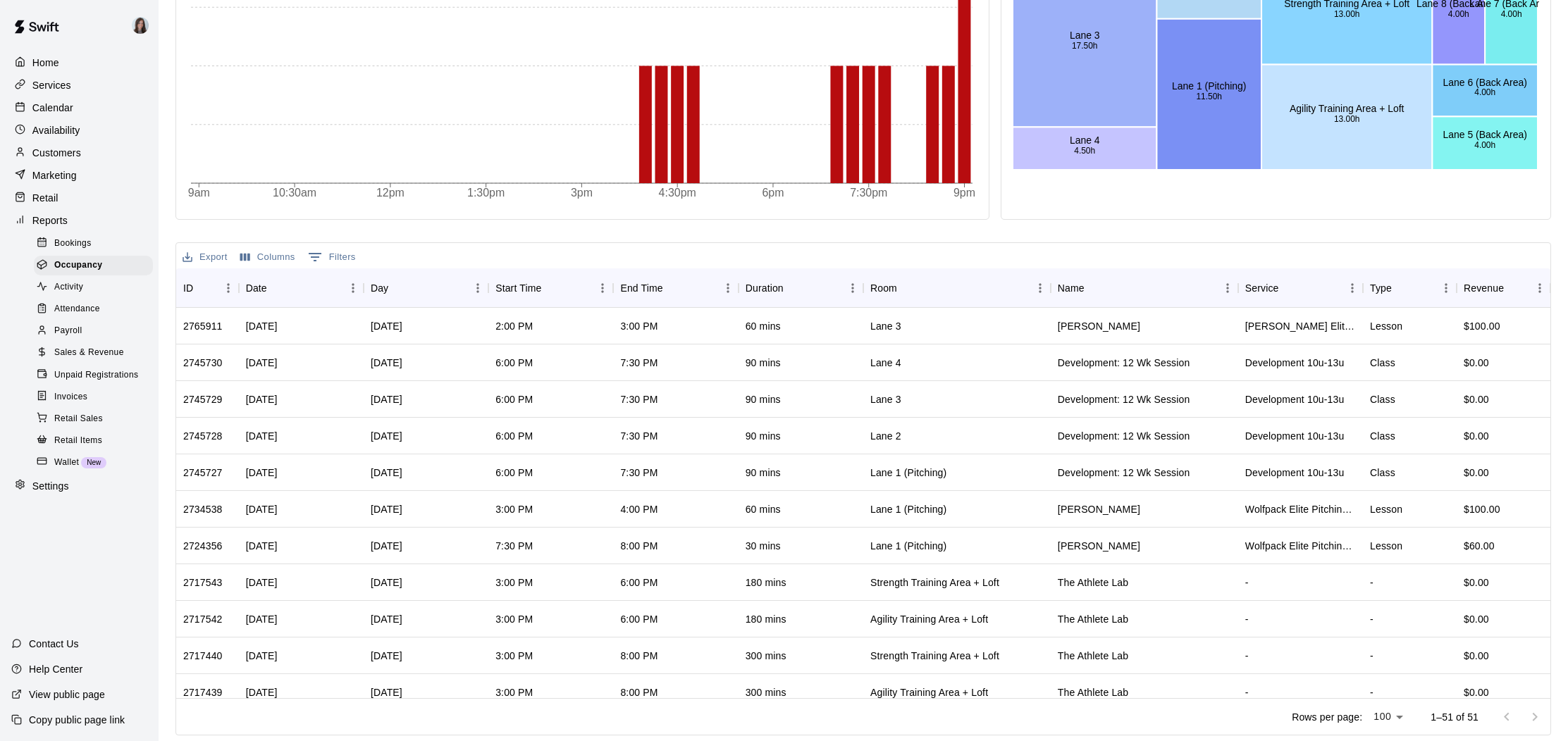
click at [211, 254] on button "Export" at bounding box center [205, 257] width 52 height 22
click at [229, 284] on li "Download as CSV" at bounding box center [233, 285] width 109 height 23
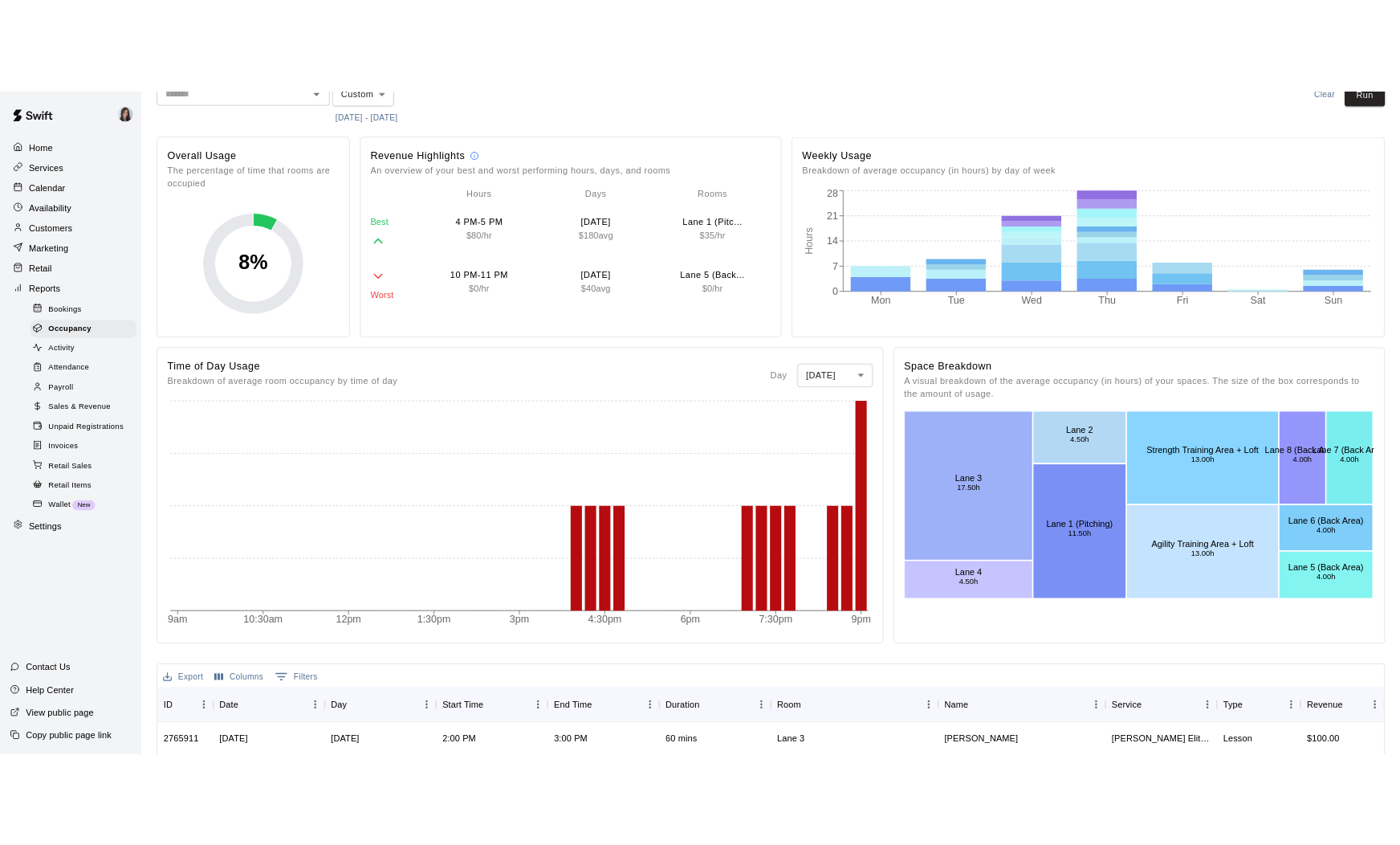
scroll to position [0, 0]
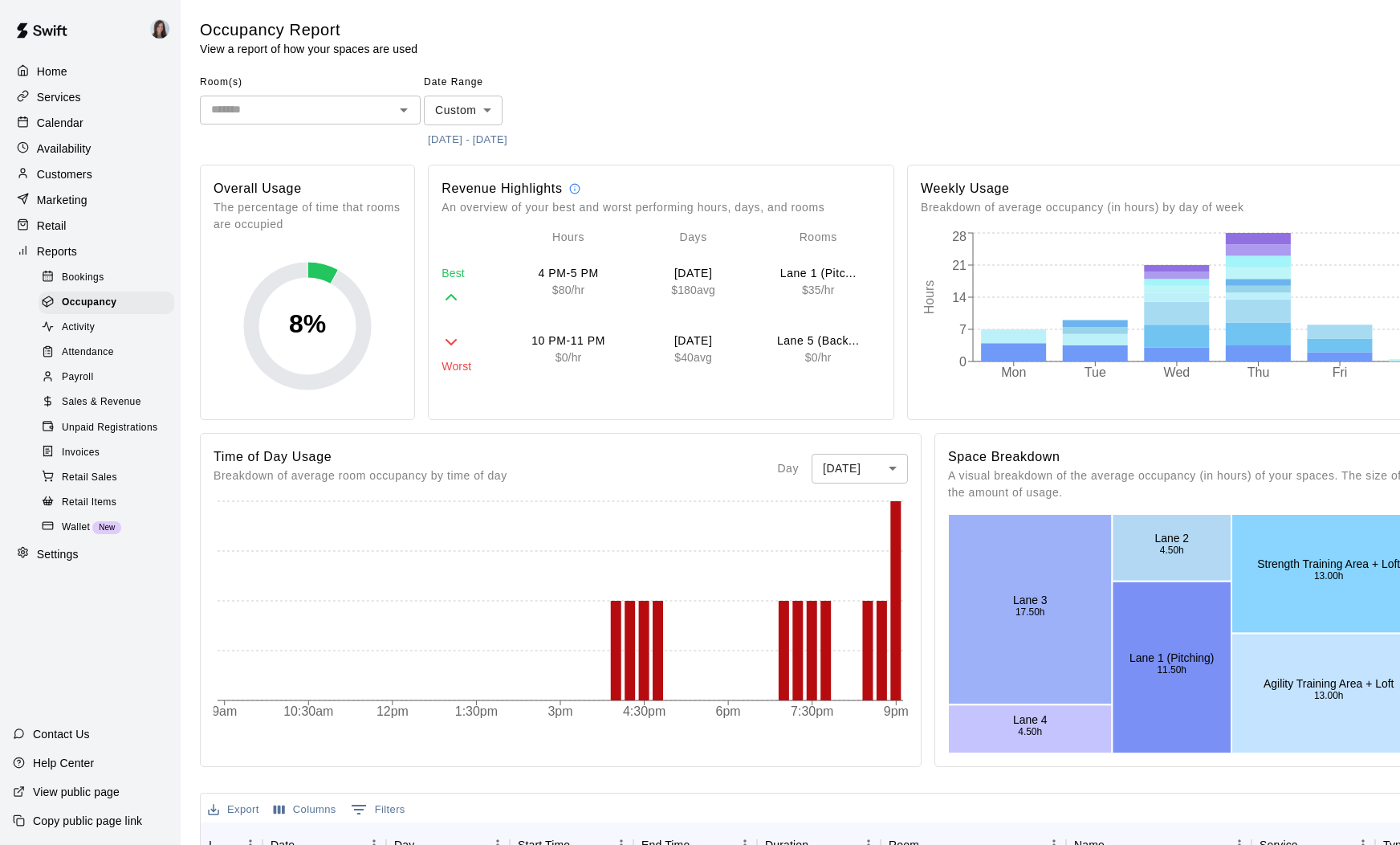
click at [91, 476] on span "Retail Sales" at bounding box center [89, 477] width 56 height 16
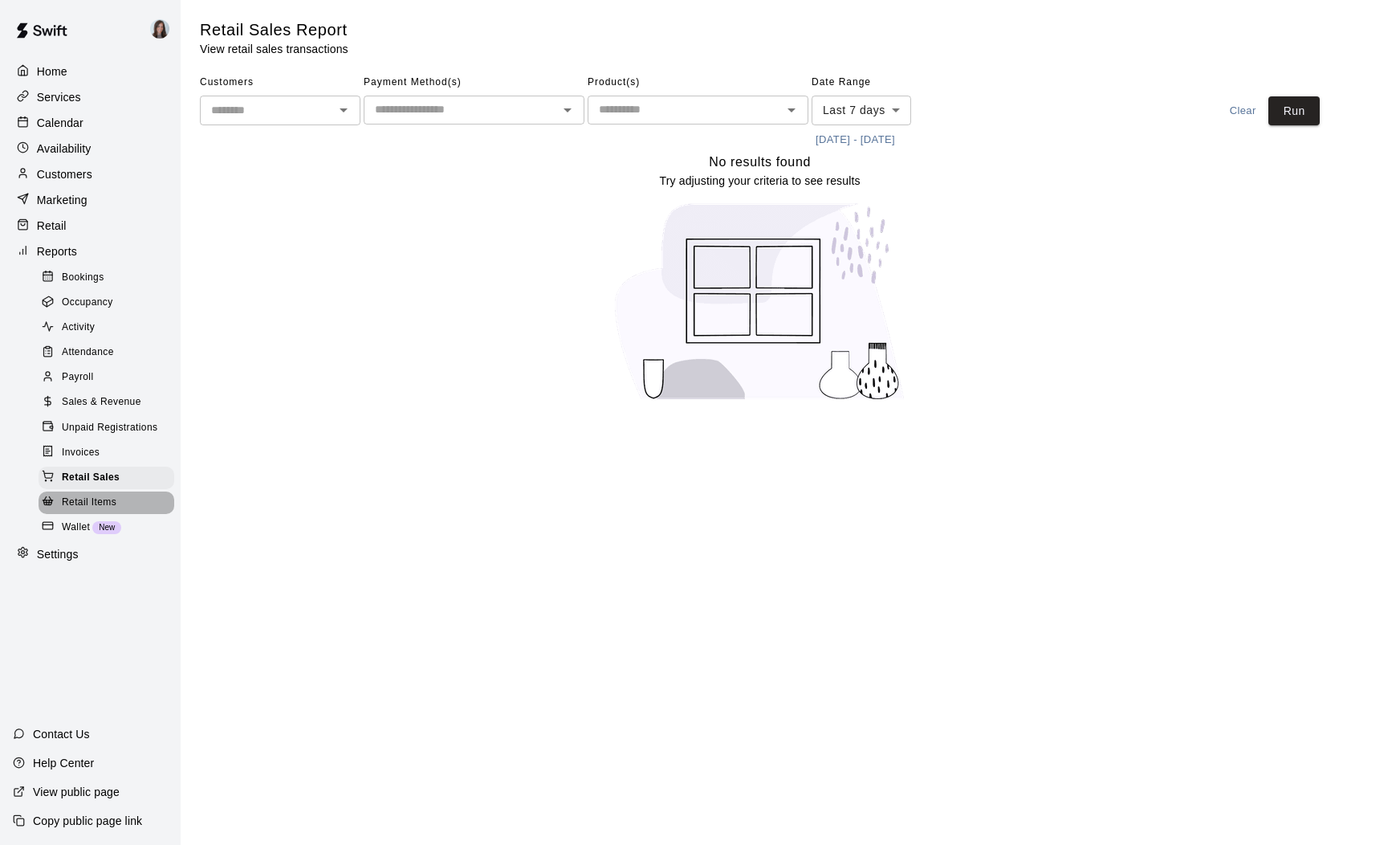
click at [85, 501] on span "Retail Items" at bounding box center [89, 503] width 55 height 16
